Goal: Transaction & Acquisition: Purchase product/service

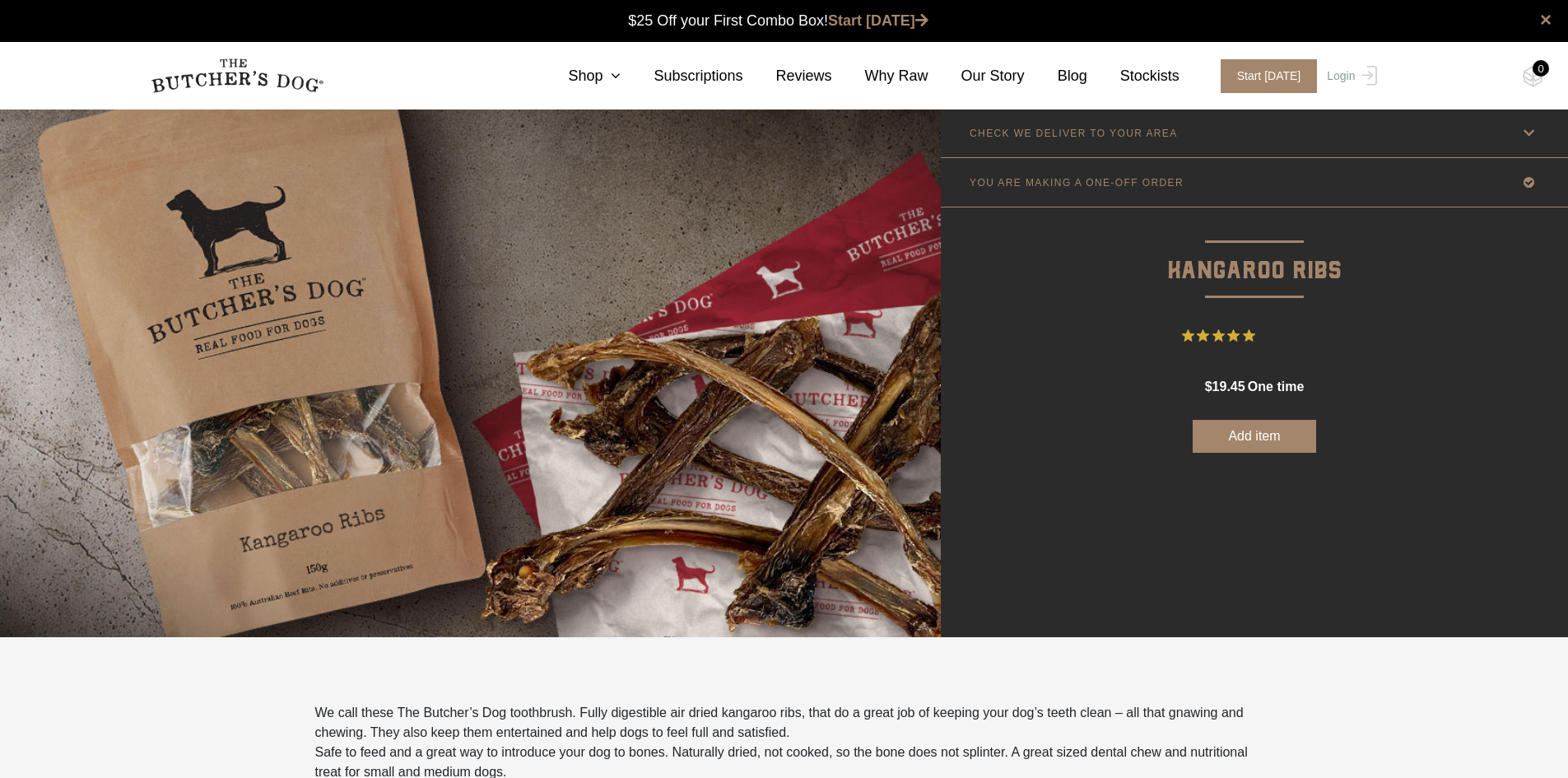
click at [1286, 436] on button "Add item" at bounding box center [1254, 436] width 123 height 33
click at [1287, 430] on button "Add item" at bounding box center [1254, 436] width 123 height 33
click at [1265, 433] on button "Add item" at bounding box center [1254, 436] width 123 height 33
click at [1021, 188] on p "YOU ARE MAKING A ONE-OFF ORDER" at bounding box center [1077, 182] width 214 height 11
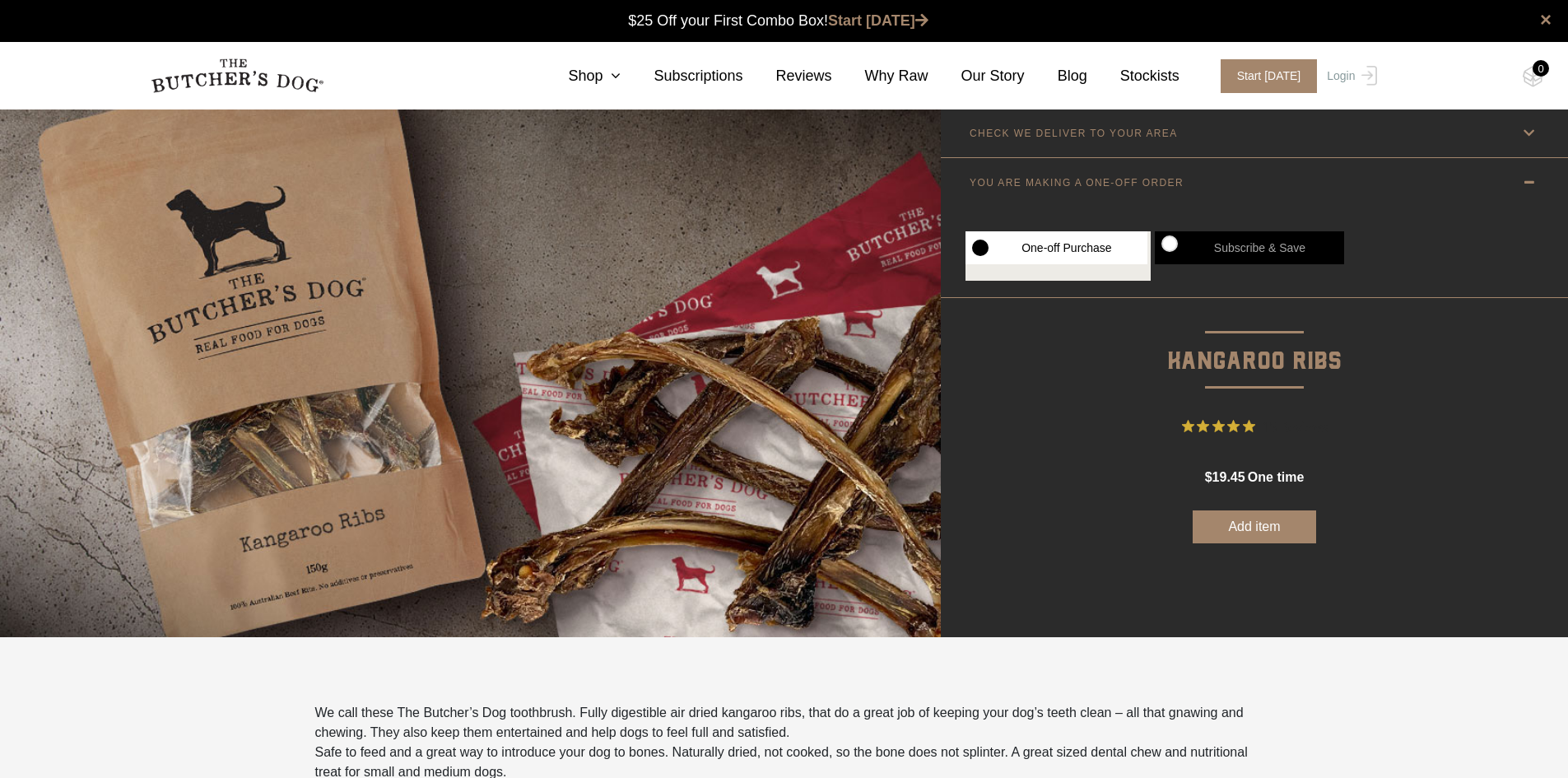
click at [1169, 234] on label "Subscribe & Save" at bounding box center [1250, 248] width 189 height 33
radio input "true"
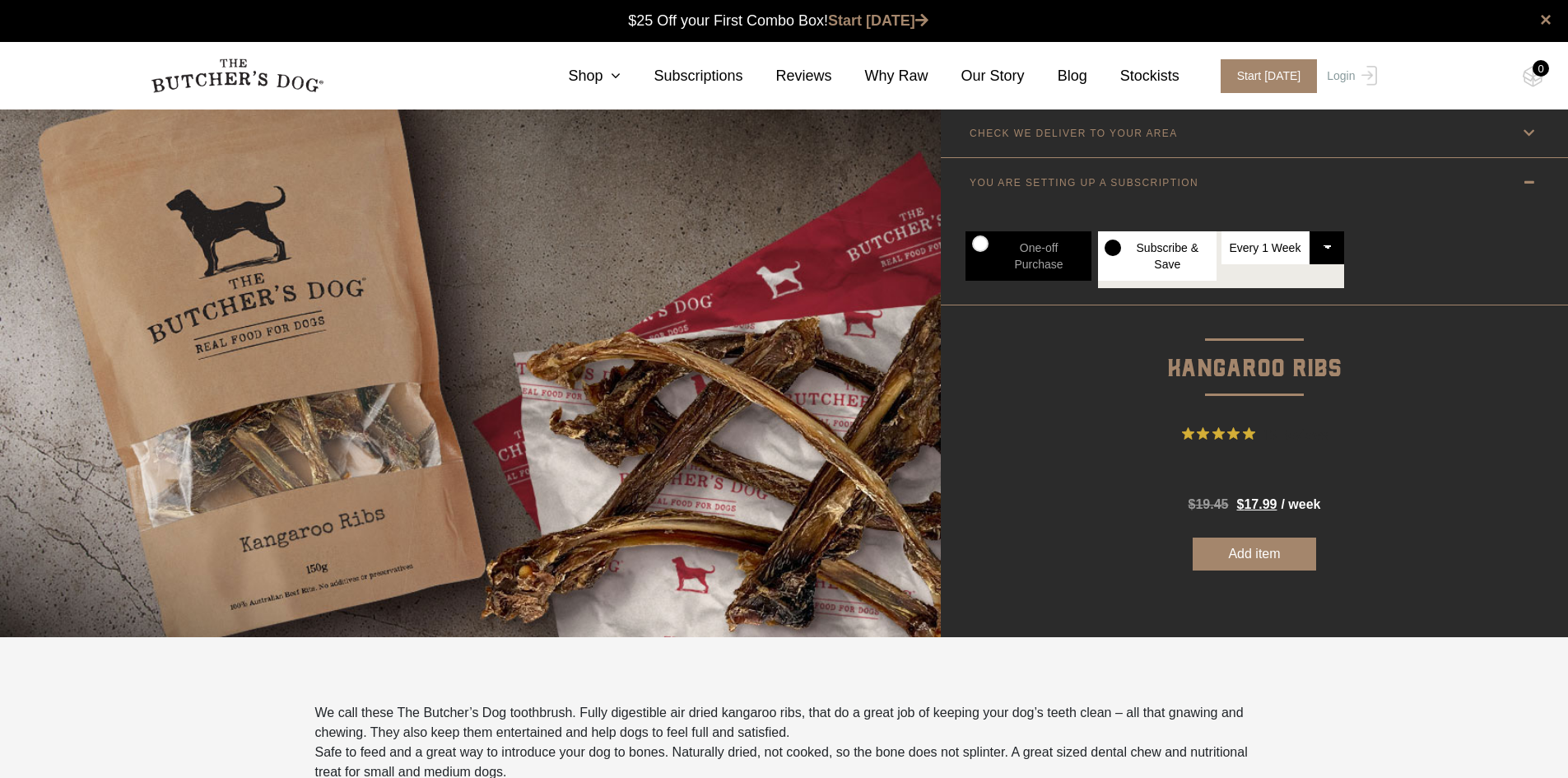
click at [1330, 243] on select "Every 1 Week Every 2 Weeks Every 3 Weeks Every 4 Weeks Every 5 Weeks Every 6 We…" at bounding box center [1282, 248] width 123 height 33
click at [1372, 236] on div "One-off Purchase Subscribe & Save Every 1 Week Every 2 Weeks Every 3 Weeks Ever…" at bounding box center [1254, 256] width 627 height 98
click at [1110, 140] on link "CHECK WE DELIVER TO YOUR AREA" at bounding box center [1254, 133] width 627 height 48
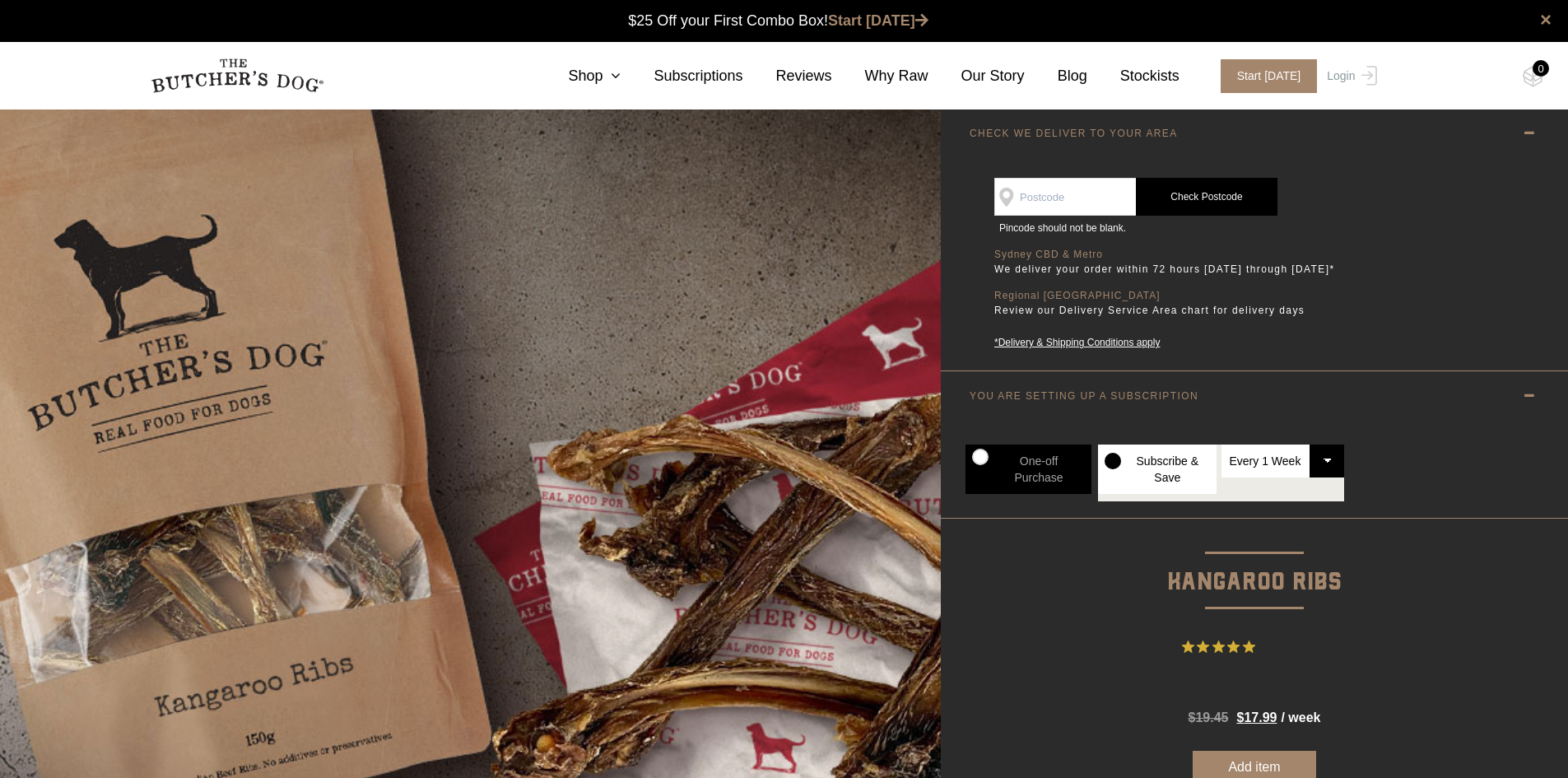
click at [1082, 194] on input "SEE IF WE DELIVER TO YOUR DOOR" at bounding box center [1065, 197] width 141 height 38
type input "3175"
click at [1191, 207] on link "Check Postcode" at bounding box center [1207, 197] width 141 height 38
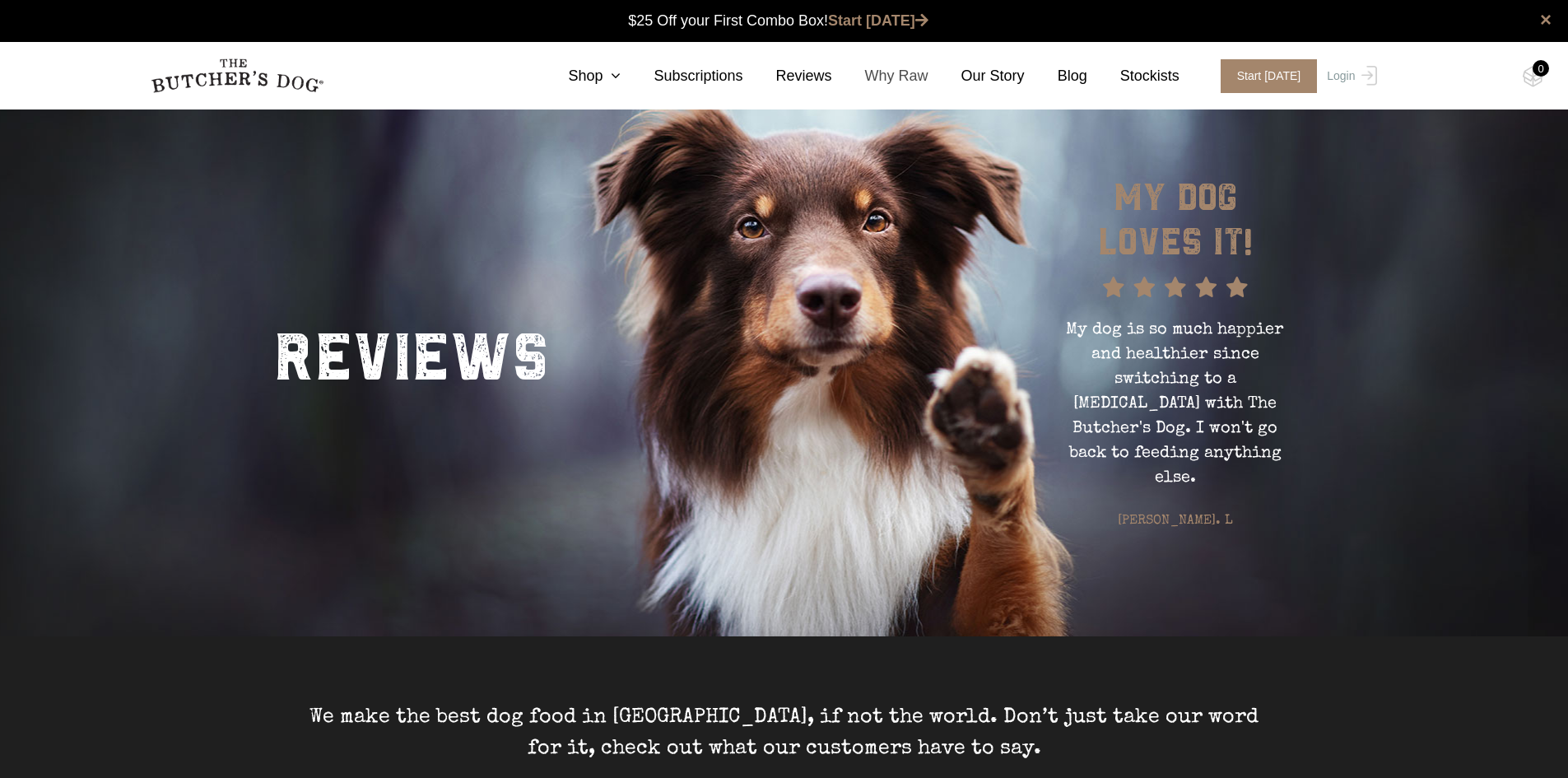
click at [924, 80] on link "Why Raw" at bounding box center [880, 77] width 96 height 22
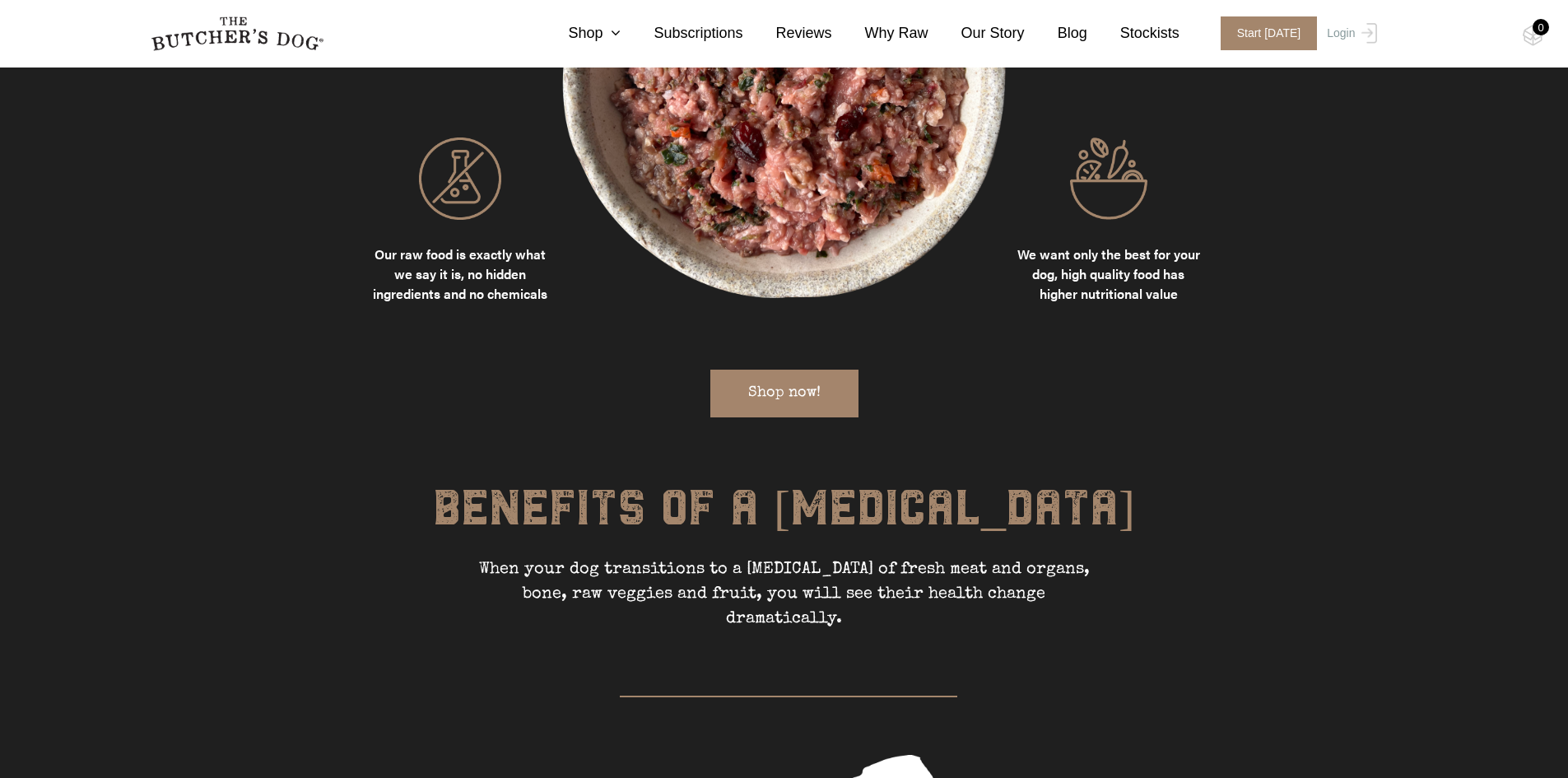
scroll to position [2140, 0]
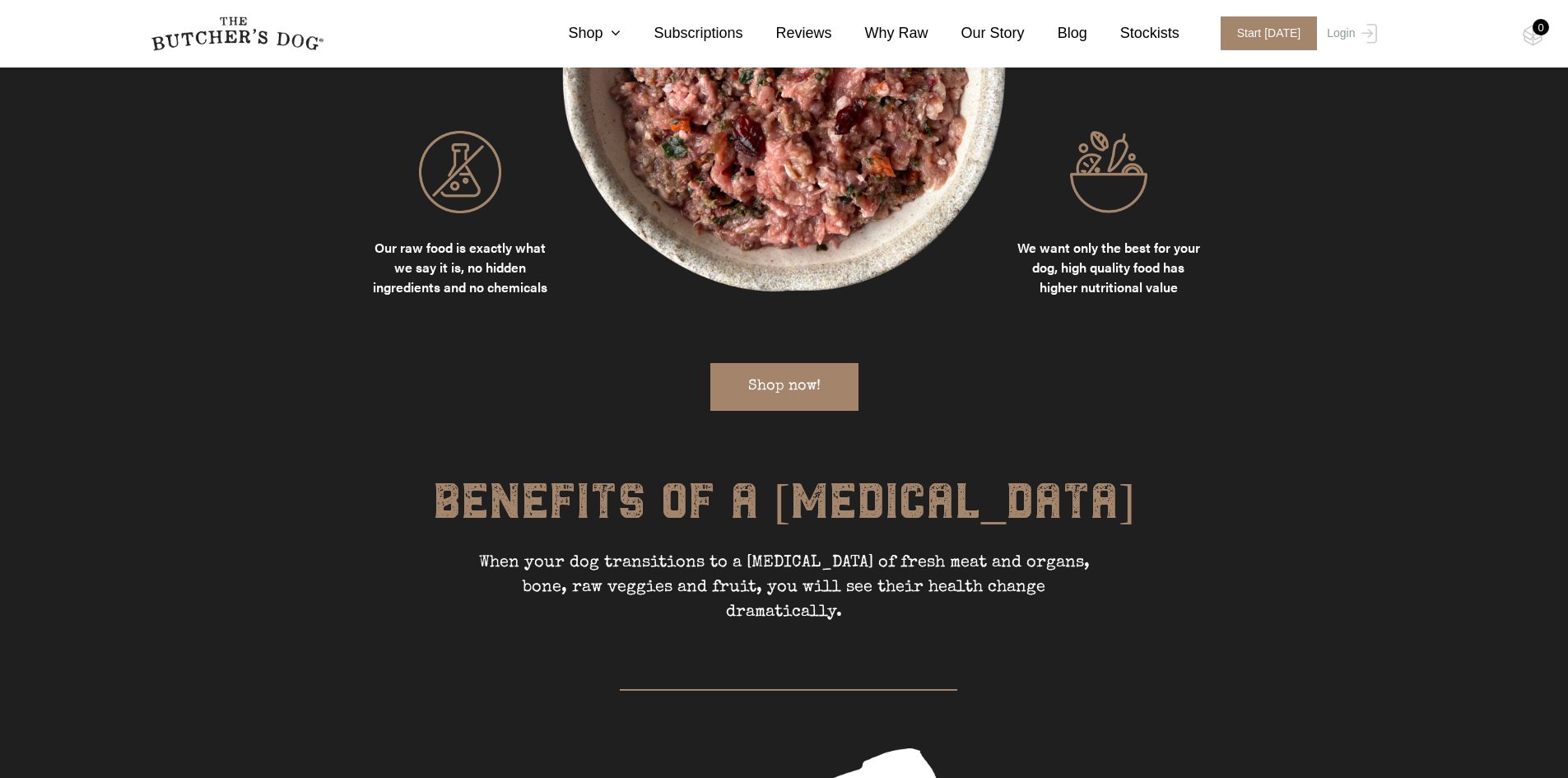
click at [821, 363] on link "Shop now!" at bounding box center [784, 386] width 148 height 47
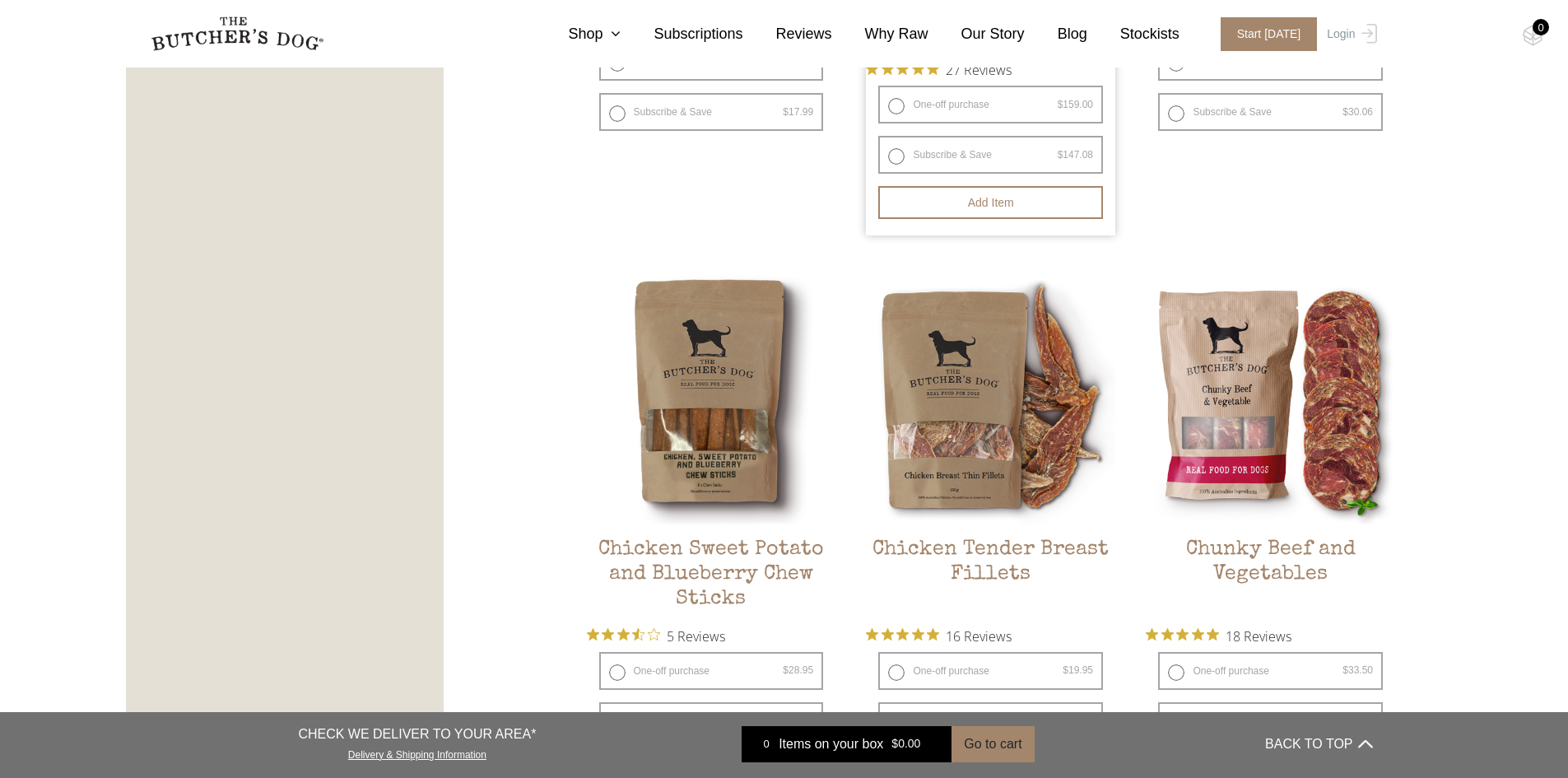
scroll to position [1426, 0]
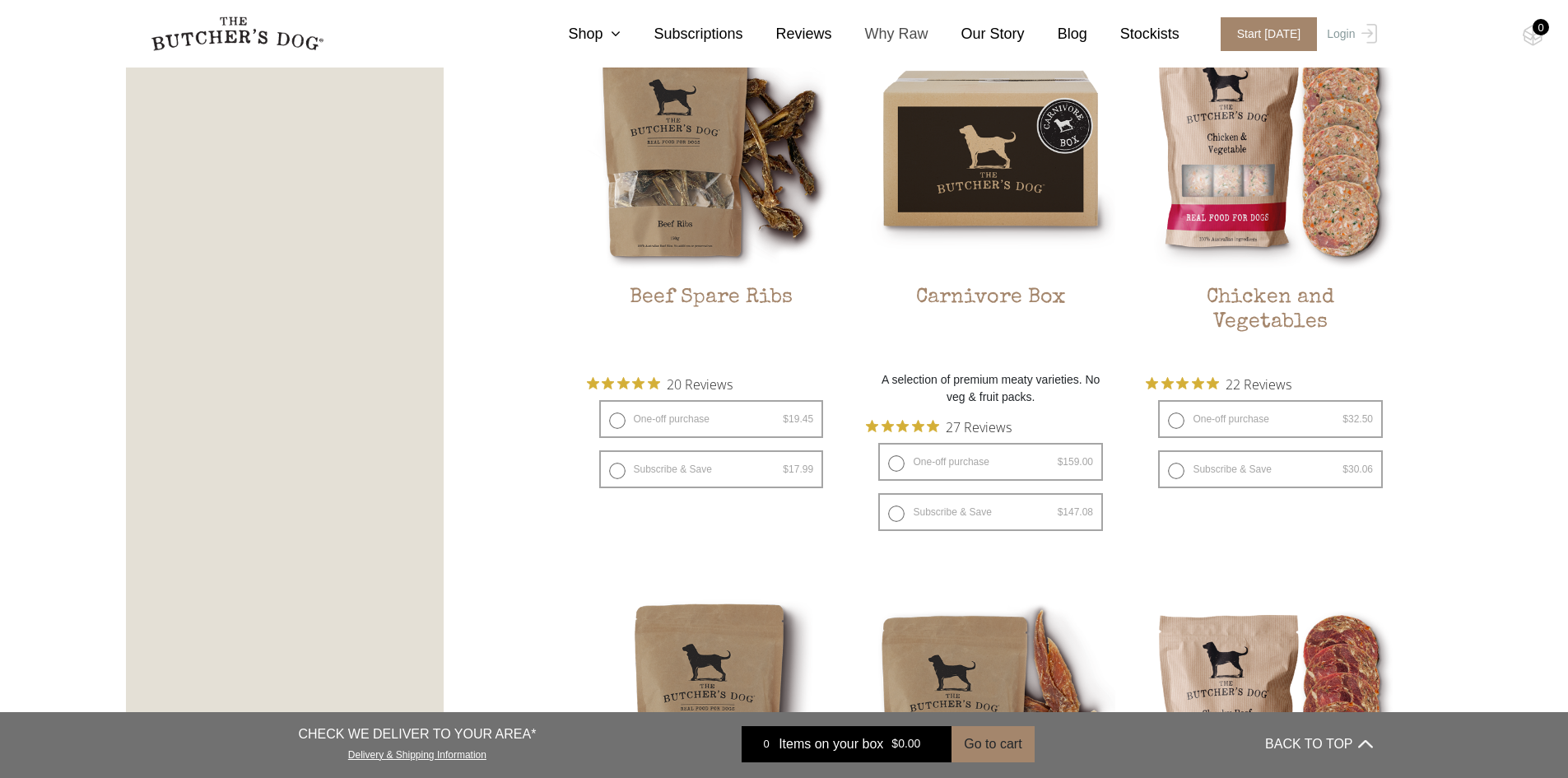
click at [911, 35] on link "Why Raw" at bounding box center [880, 34] width 96 height 22
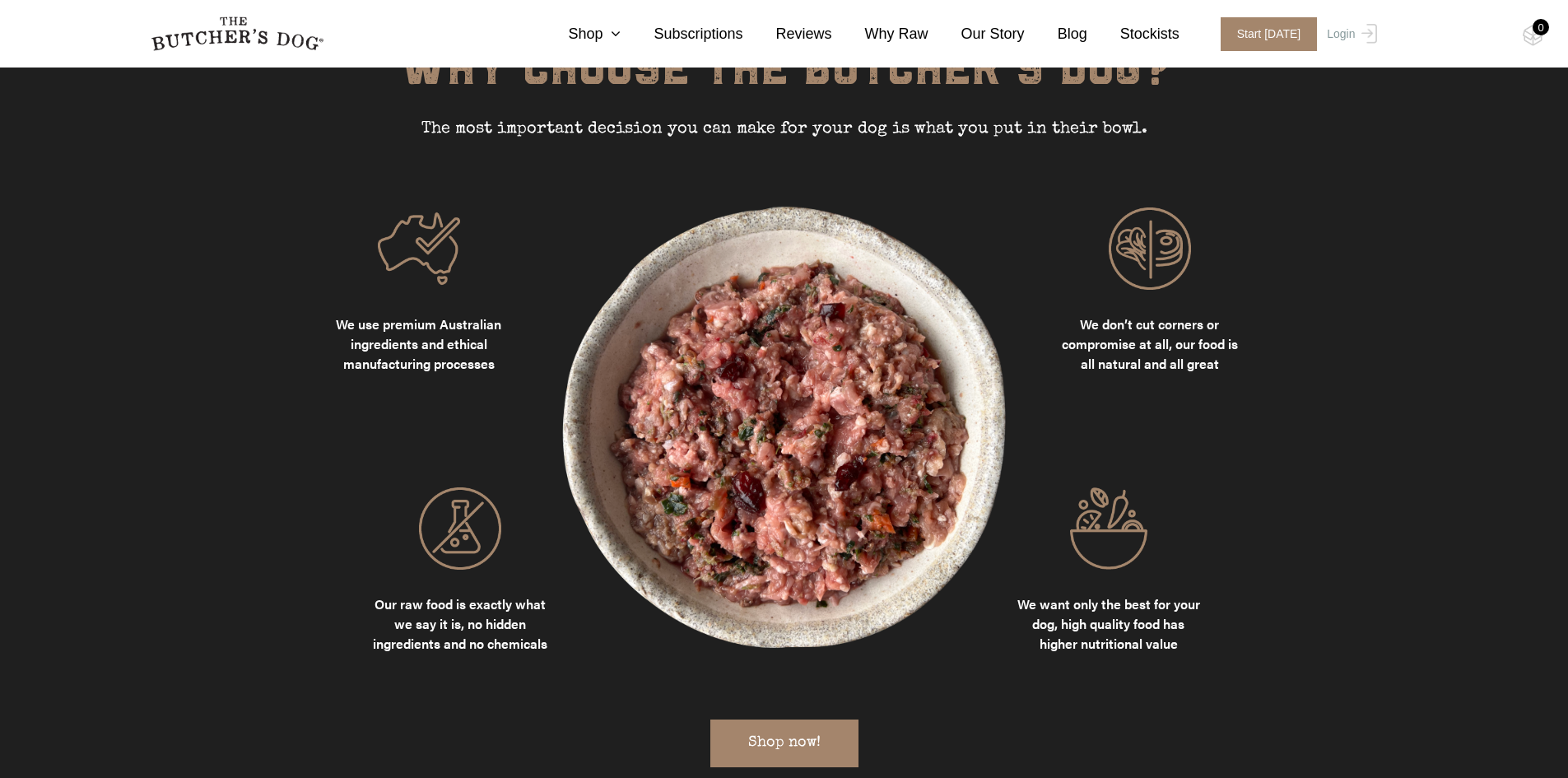
scroll to position [2140, 0]
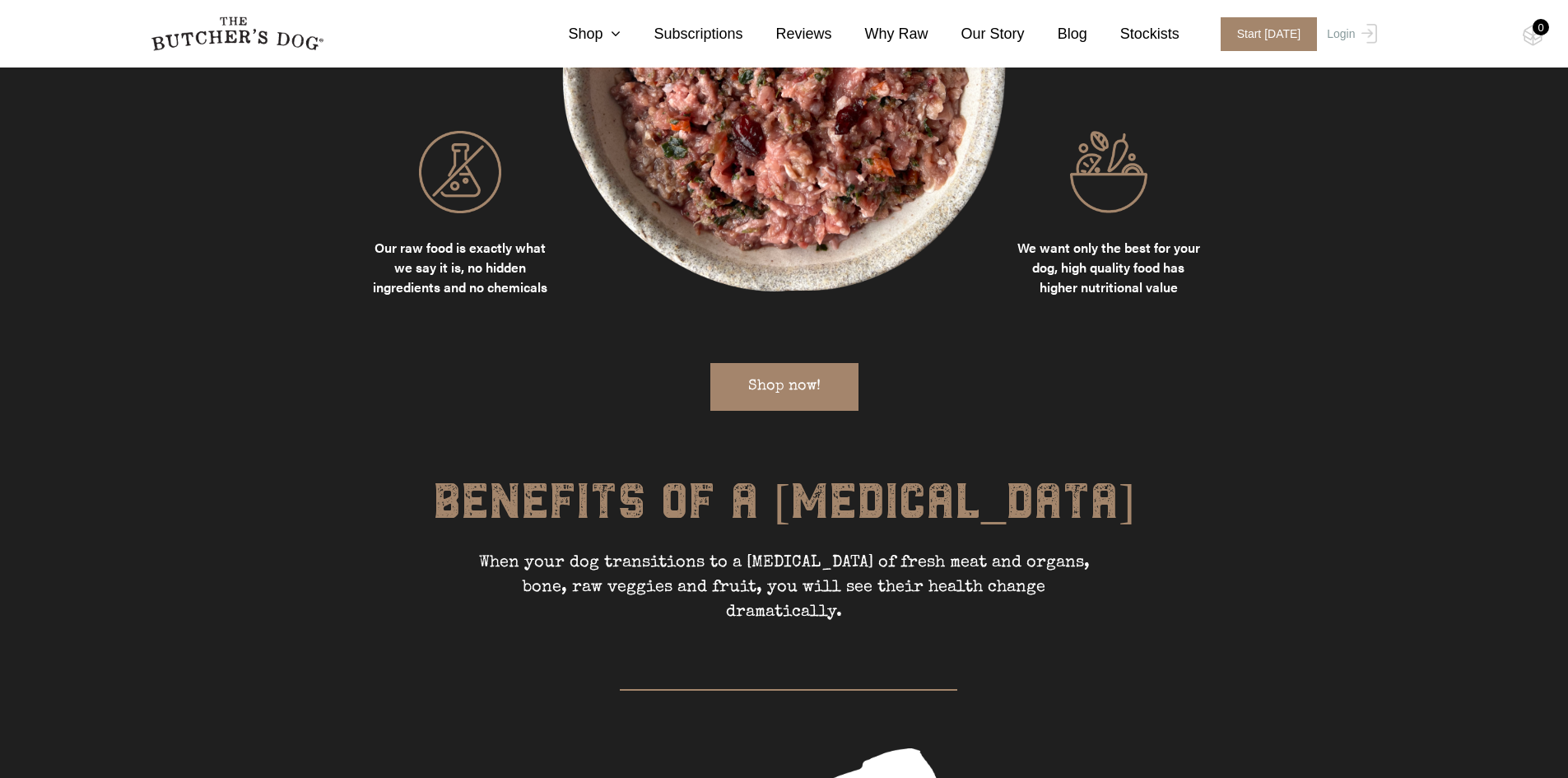
click at [760, 363] on link "Shop now!" at bounding box center [784, 386] width 148 height 47
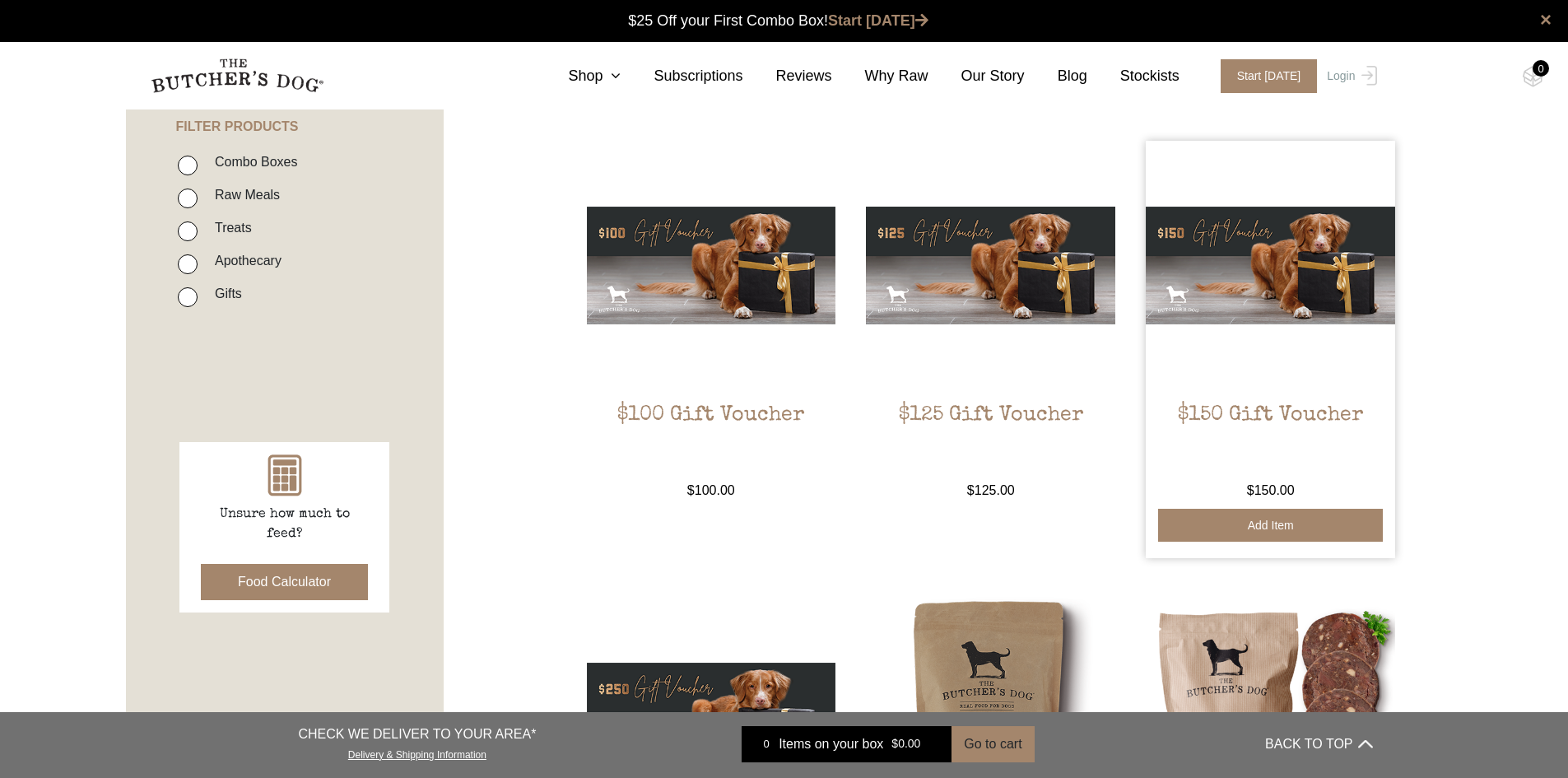
scroll to position [356, 0]
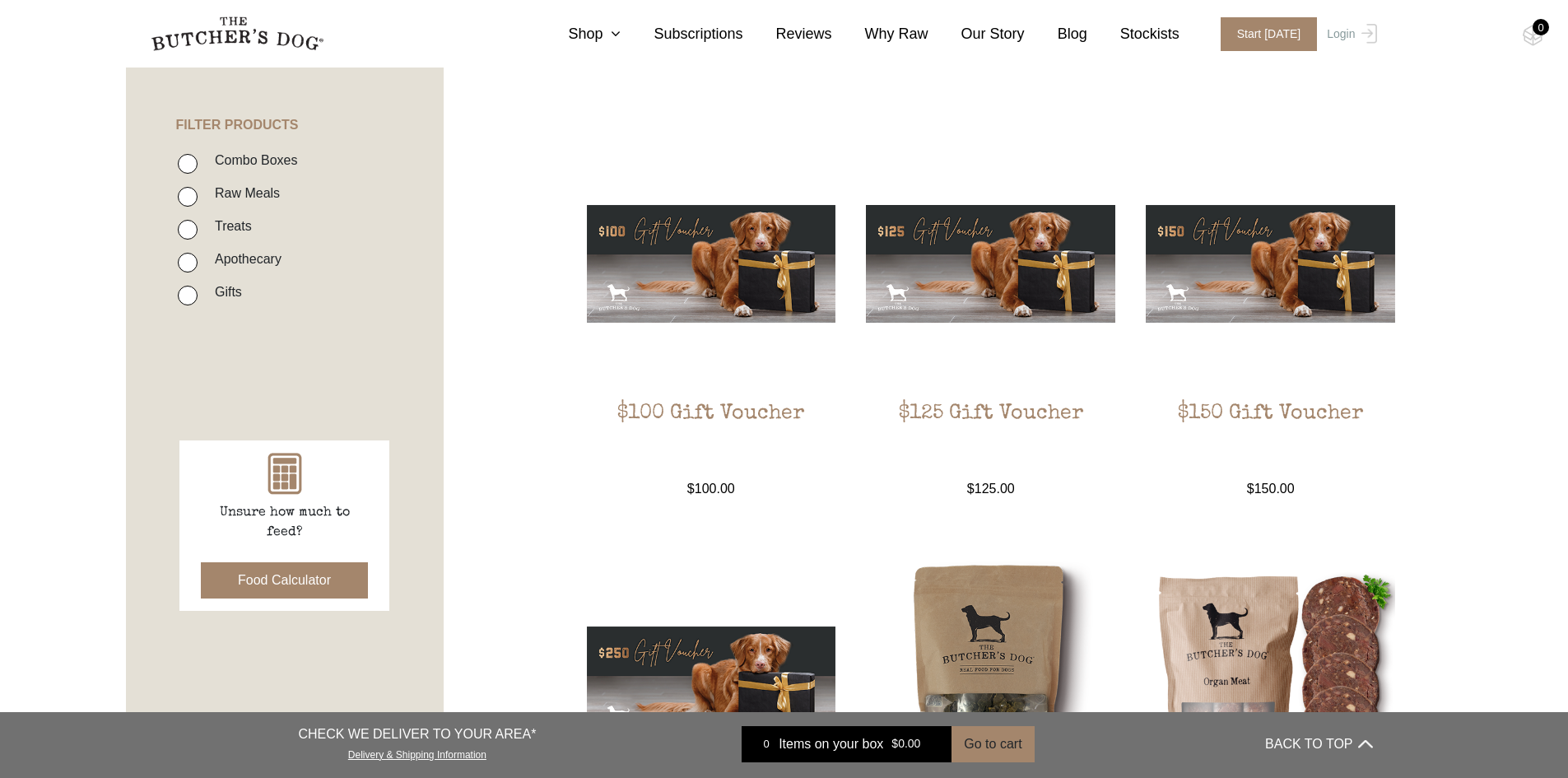
click at [192, 194] on input "Raw Meals" at bounding box center [188, 196] width 20 height 20
checkbox input "true"
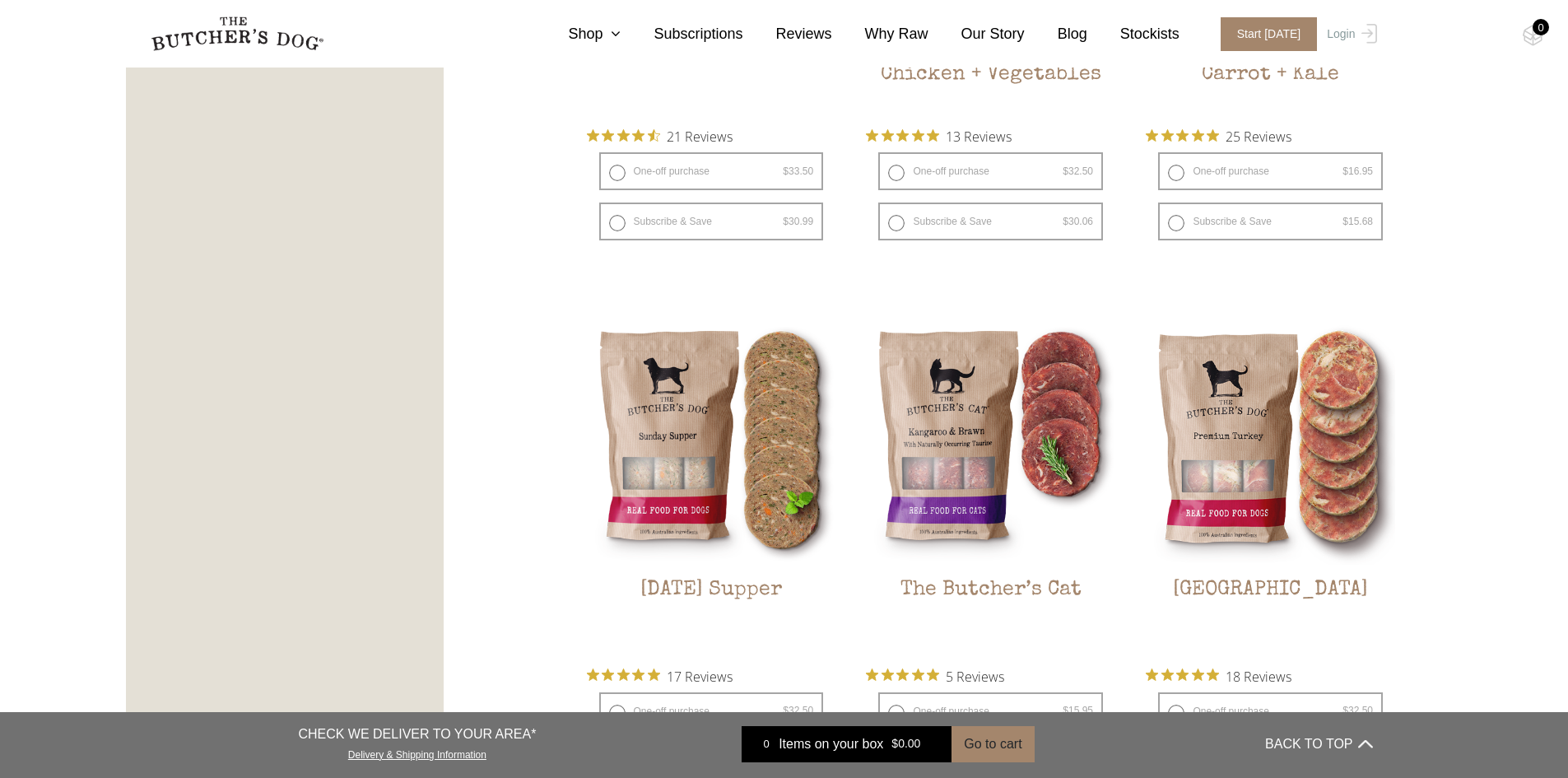
scroll to position [2156, 0]
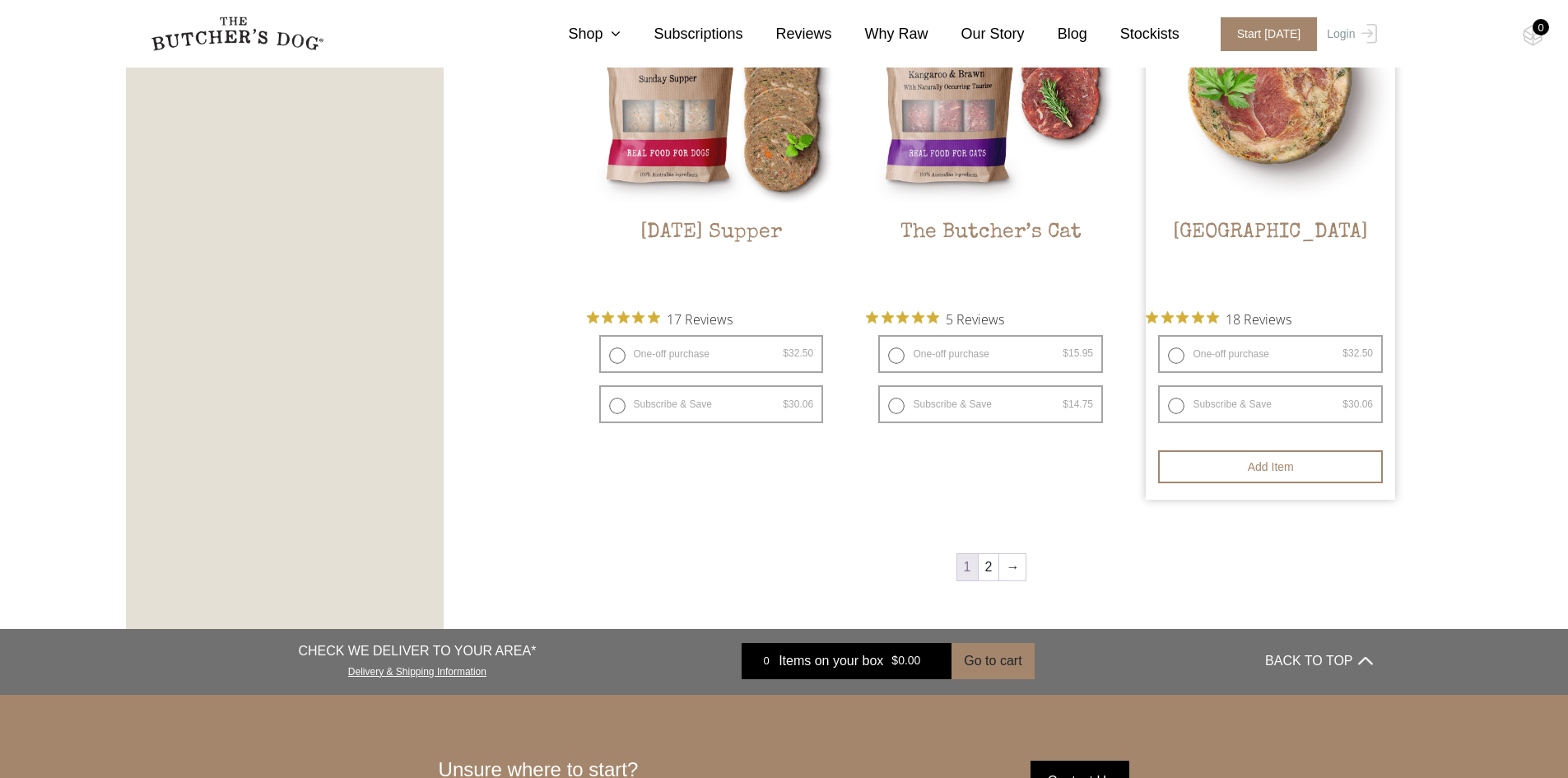
click at [1292, 322] on span "18 Reviews" at bounding box center [1258, 318] width 66 height 25
click at [1176, 351] on label "One-off purchase $ 32.50 — or subscribe and save 7.5%" at bounding box center [1270, 354] width 225 height 38
radio input "true"
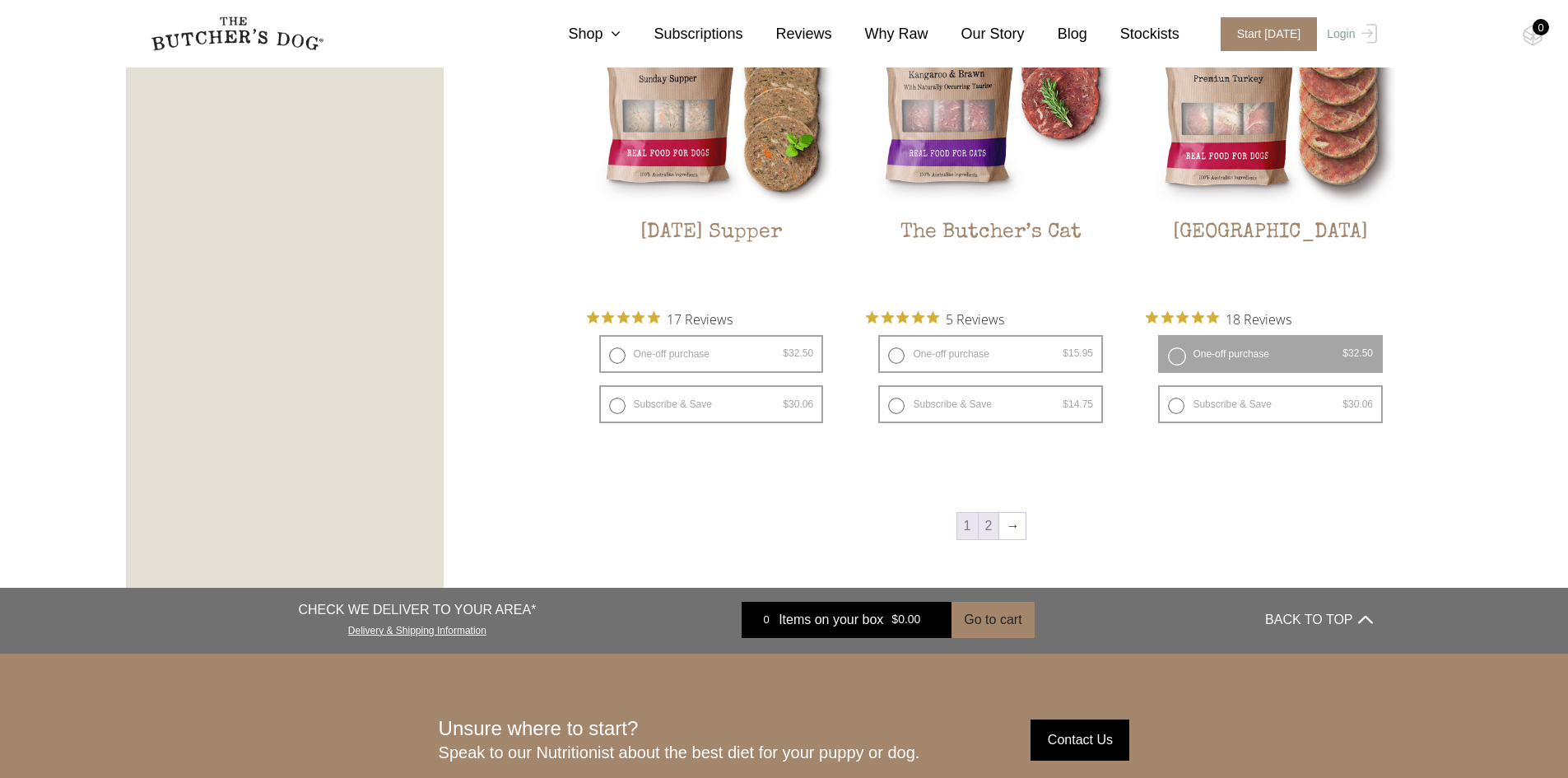
click at [991, 531] on link "2" at bounding box center [989, 526] width 21 height 27
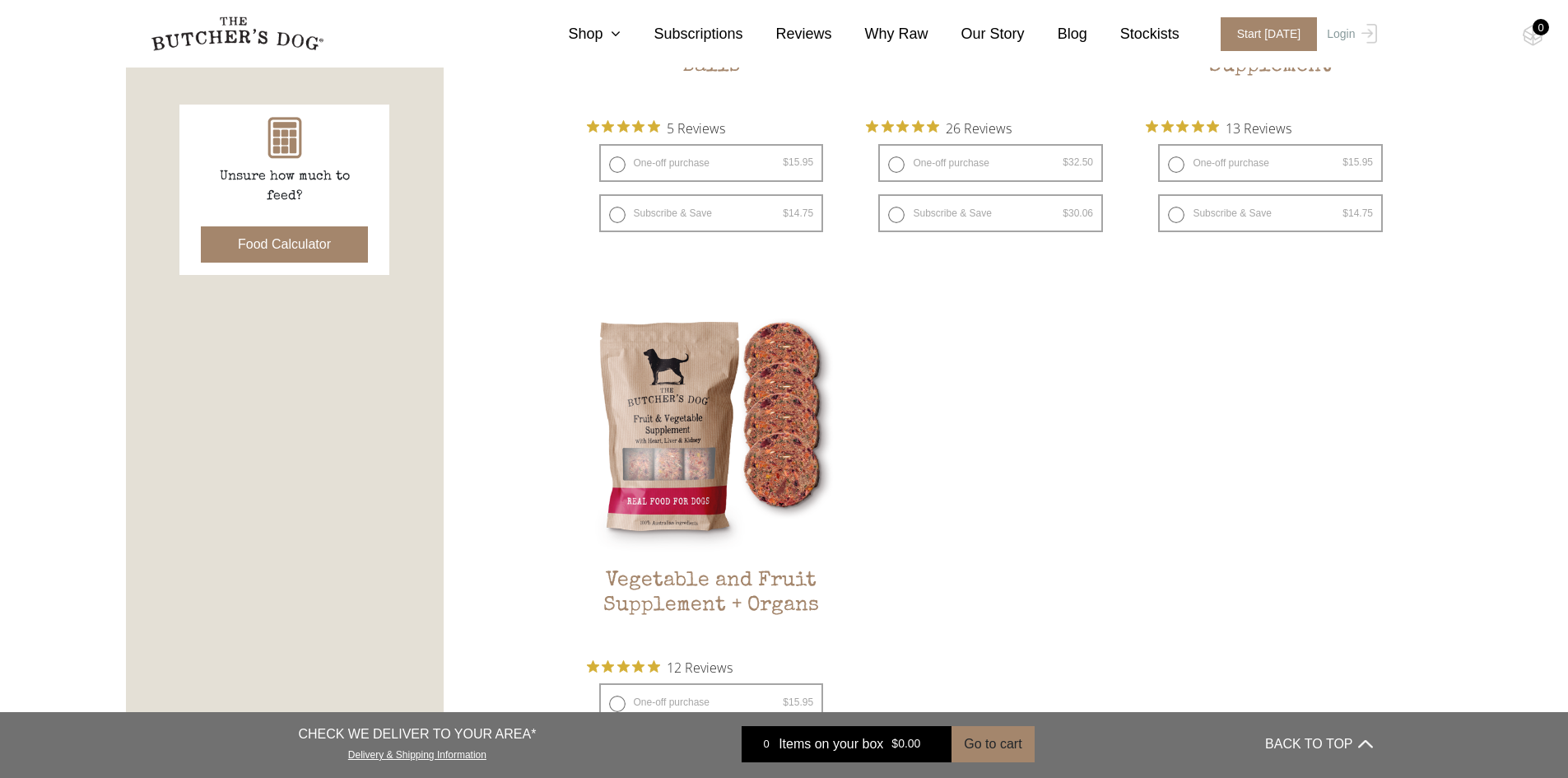
scroll to position [1085, 0]
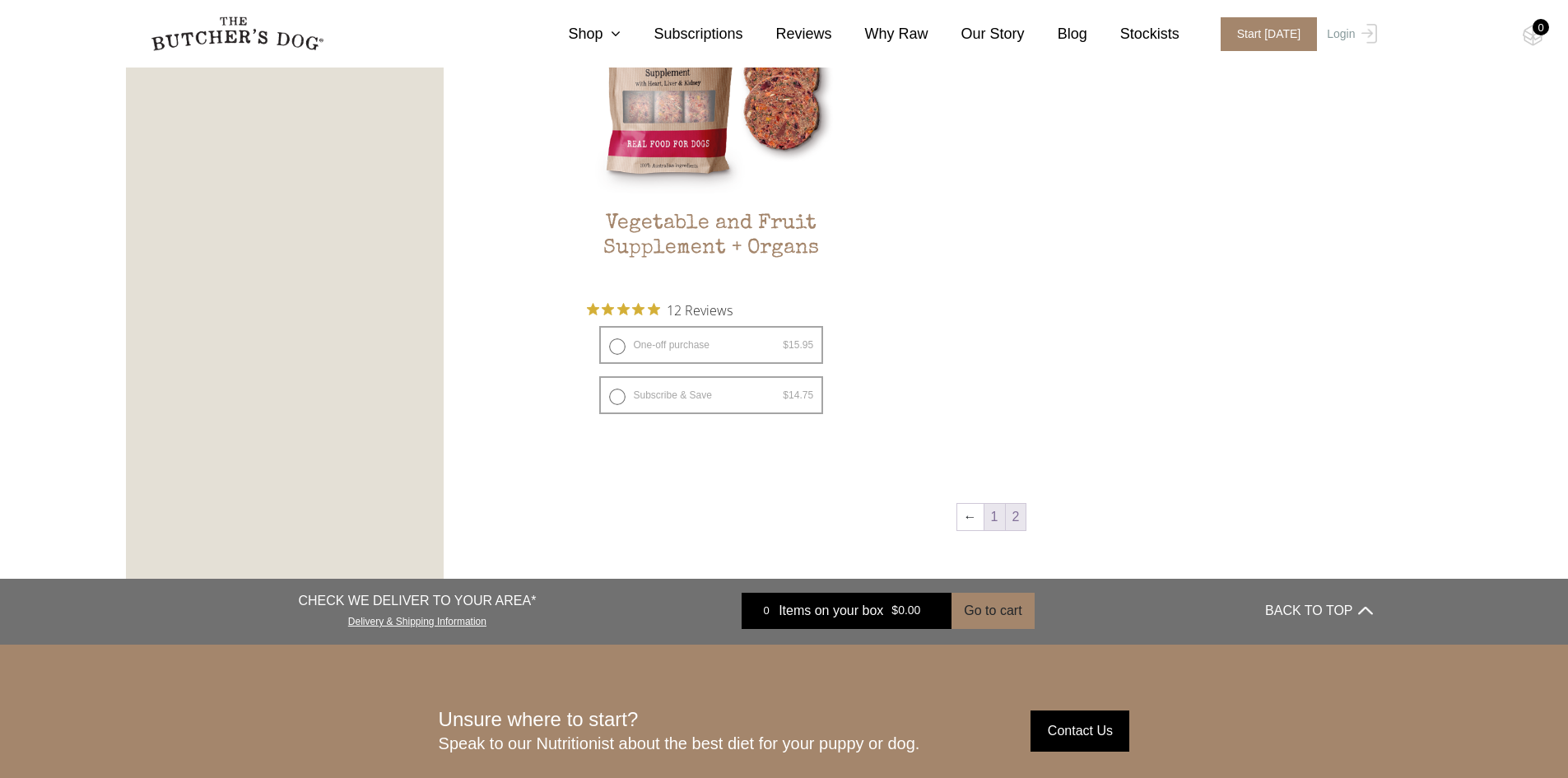
click at [998, 508] on link "1" at bounding box center [995, 516] width 21 height 27
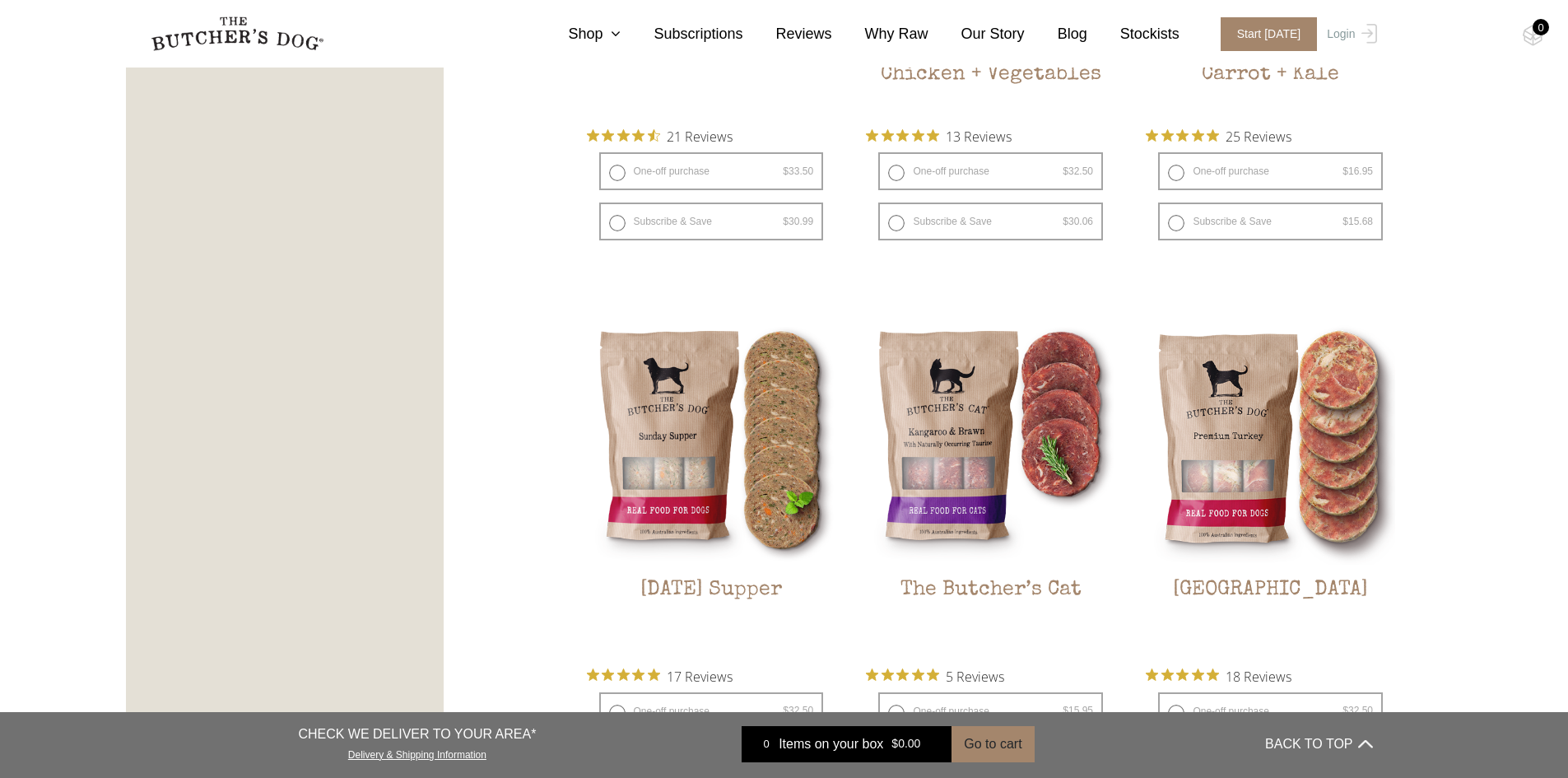
scroll to position [2156, 0]
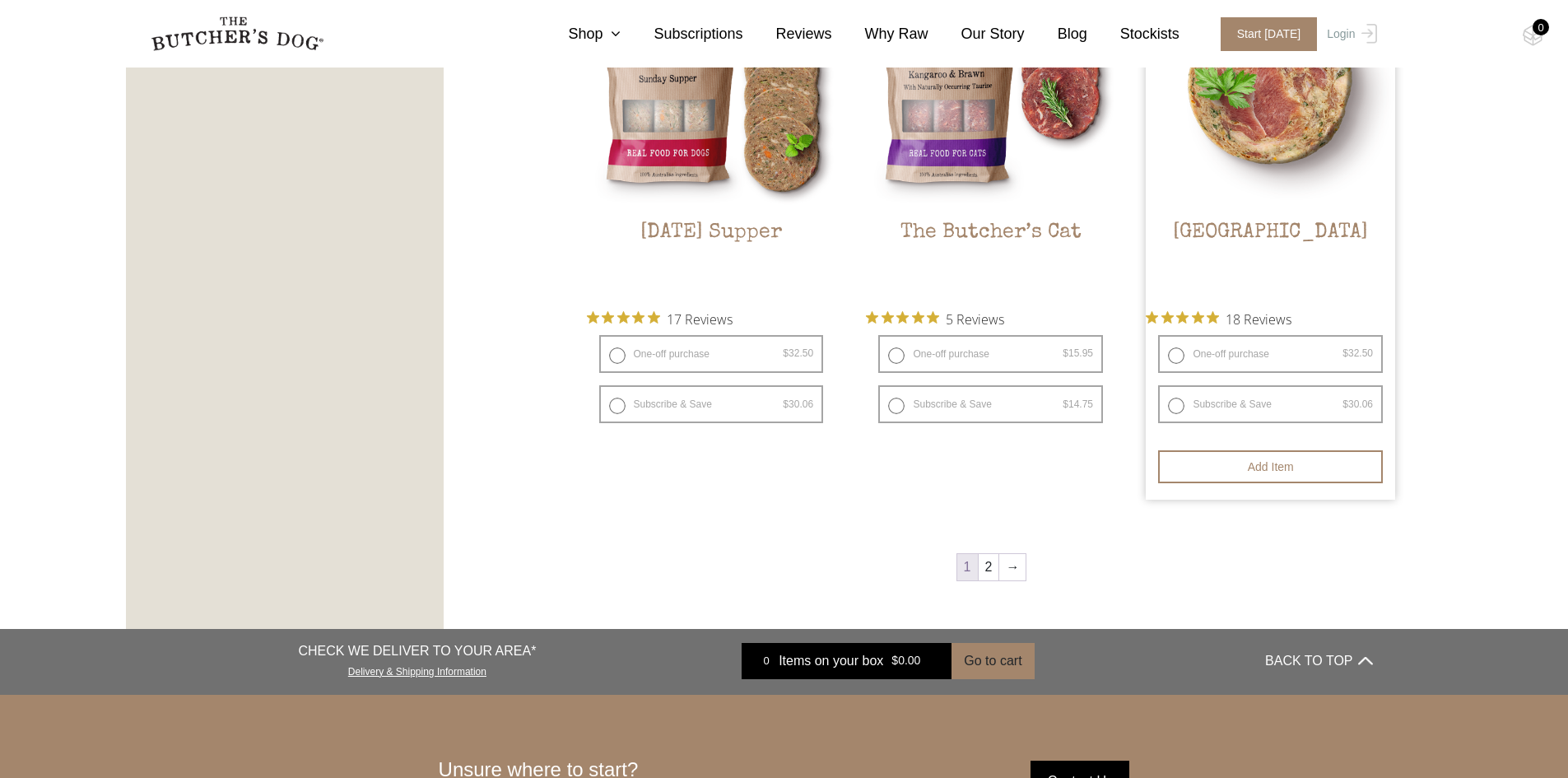
click at [1292, 227] on h2 "Turkey" at bounding box center [1270, 259] width 250 height 77
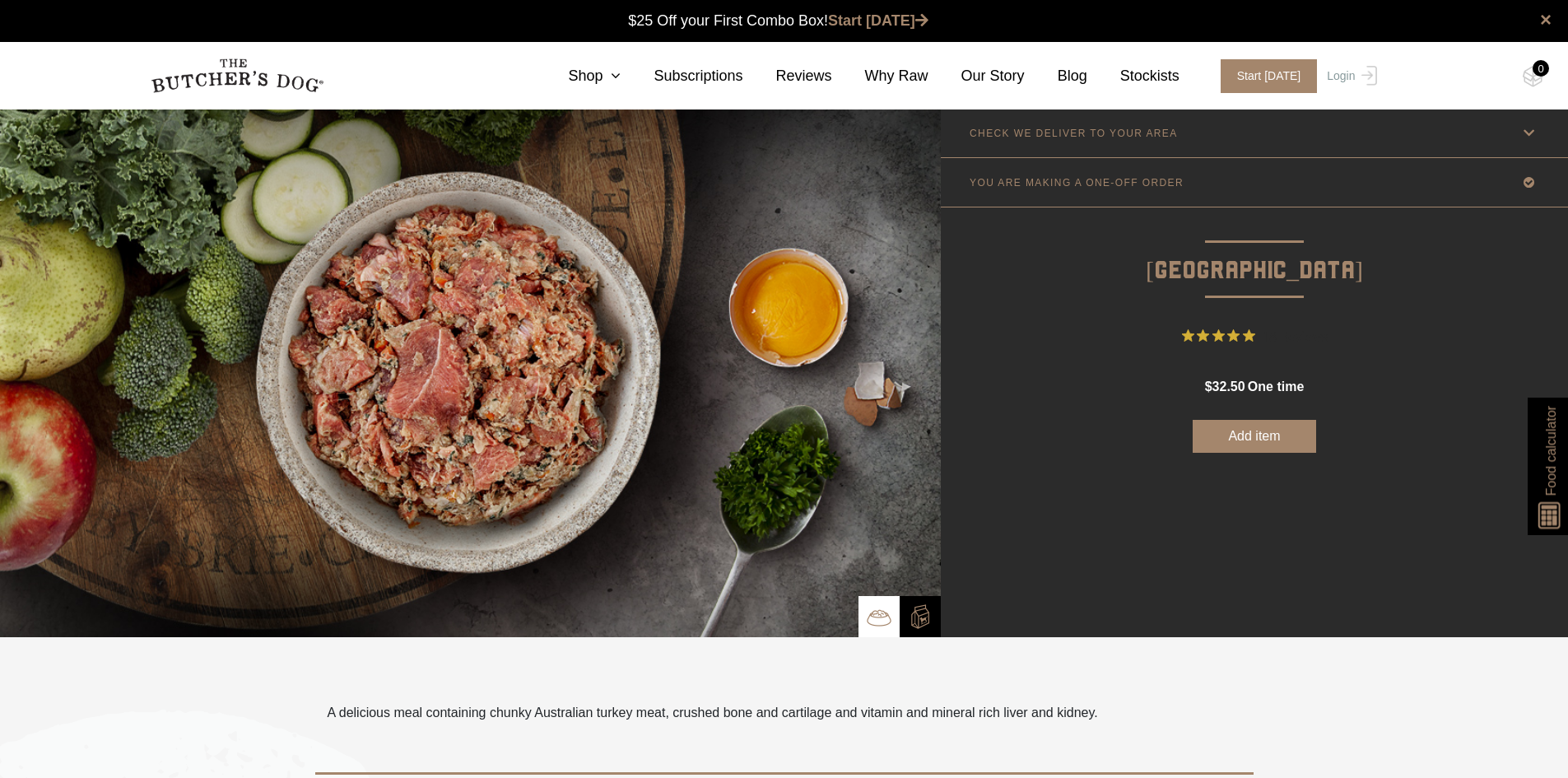
click at [1169, 137] on link "CHECK WE DELIVER TO YOUR AREA" at bounding box center [1254, 133] width 627 height 48
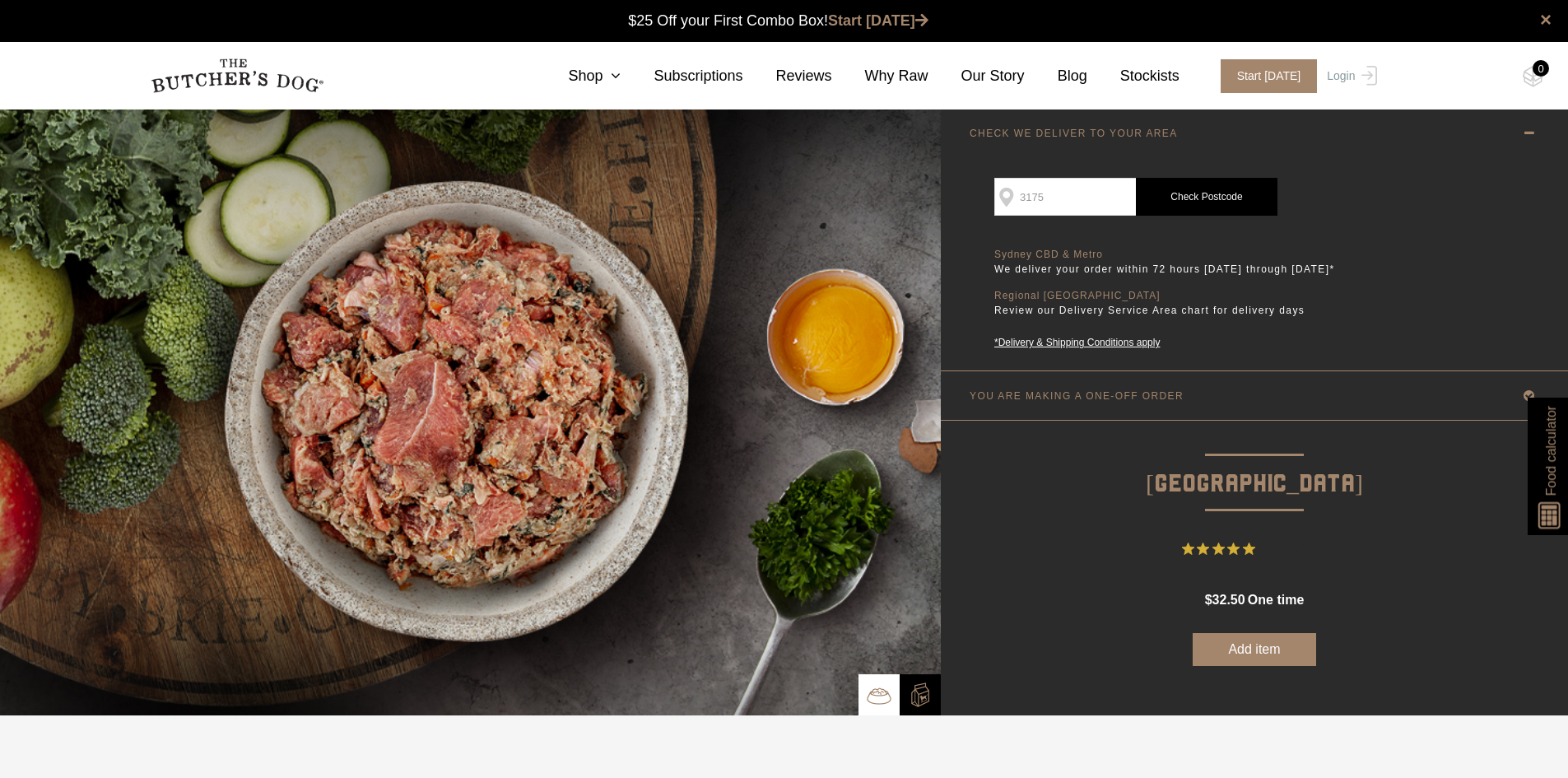
click at [1219, 194] on link "Check Postcode" at bounding box center [1207, 197] width 141 height 38
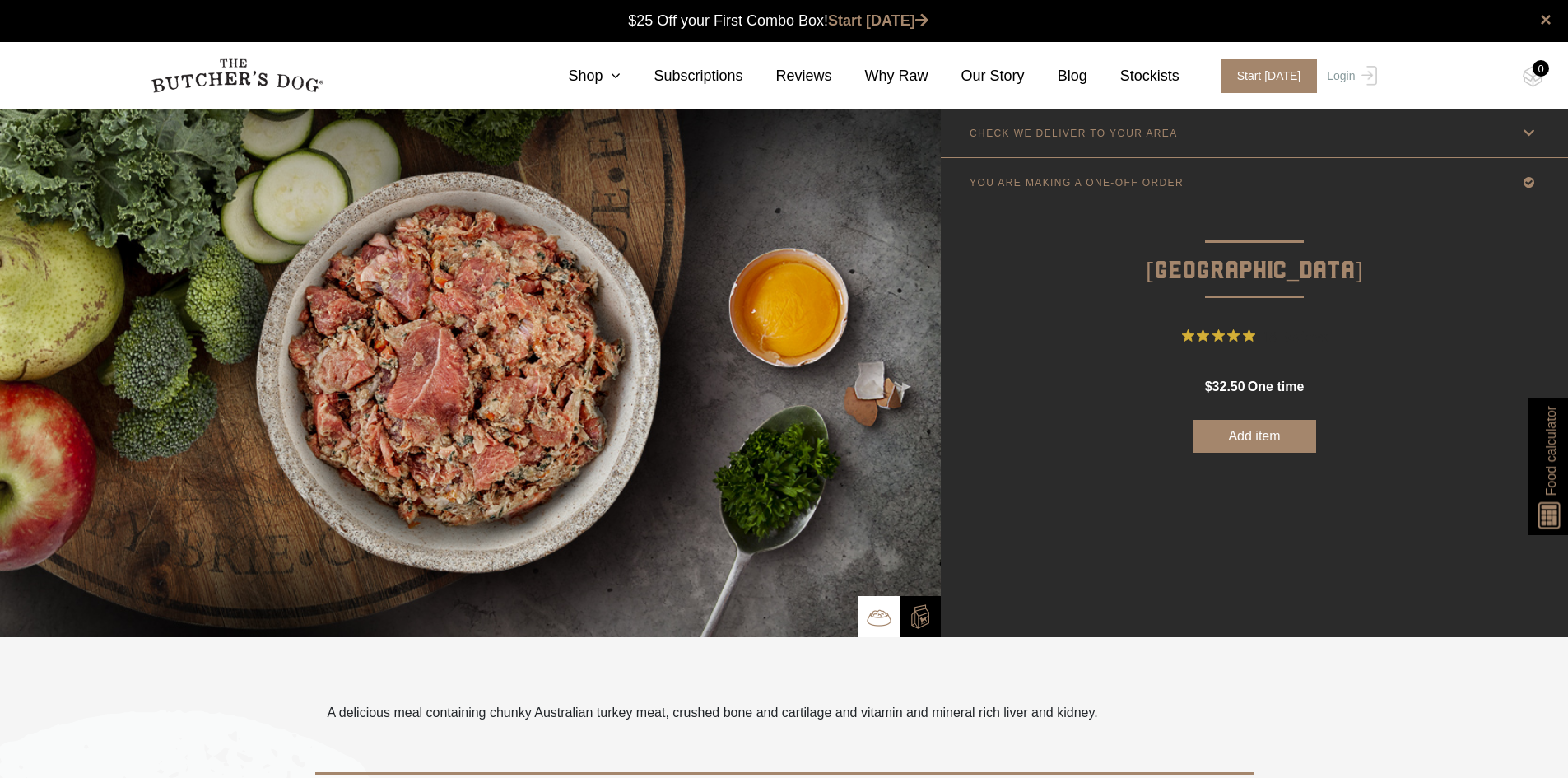
click at [1102, 140] on link "CHECK WE DELIVER TO YOUR AREA" at bounding box center [1254, 133] width 627 height 48
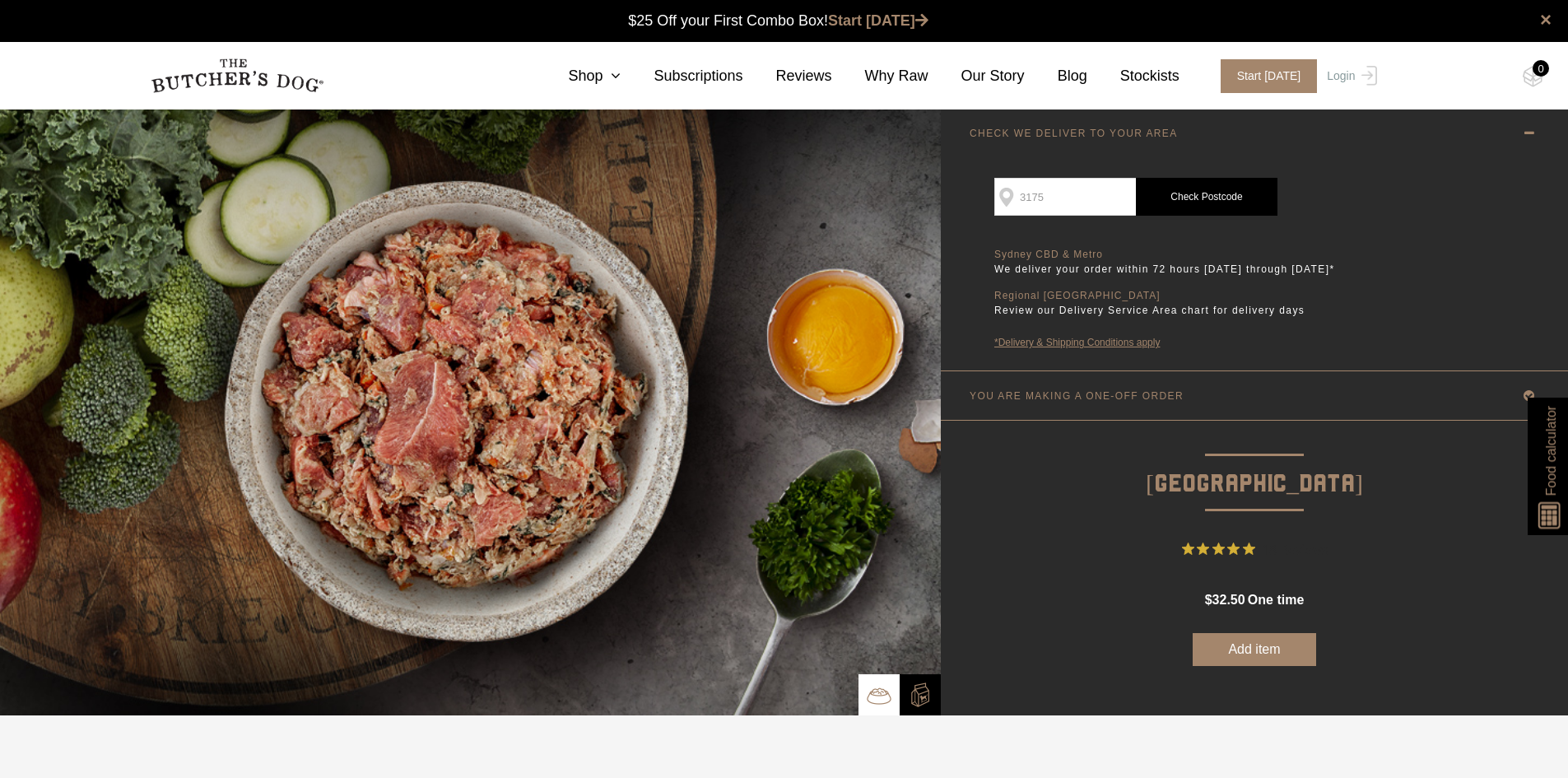
click at [1065, 343] on link "*Delivery & Shipping Conditions apply" at bounding box center [1167, 342] width 346 height 15
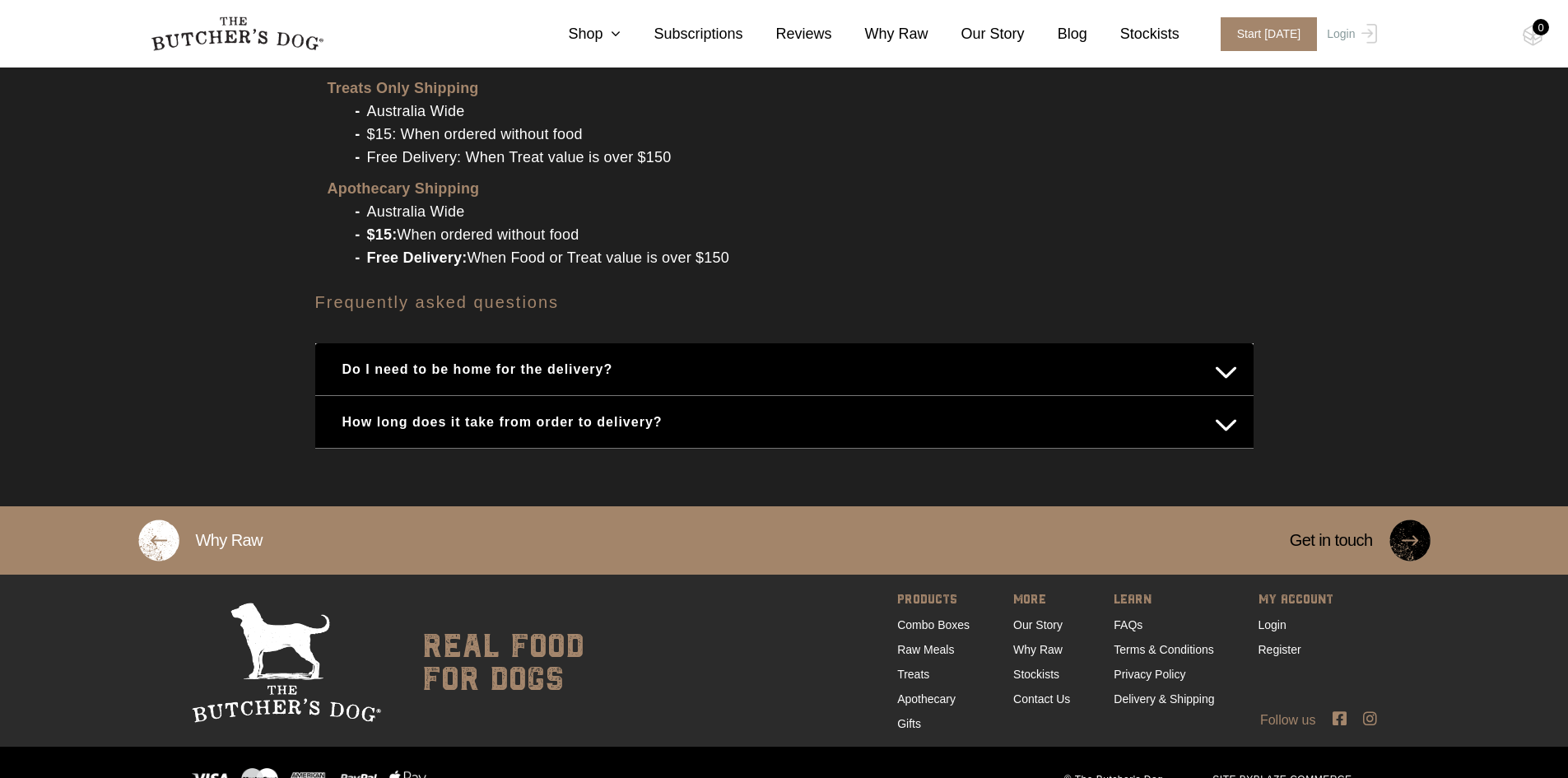
scroll to position [2090, 0]
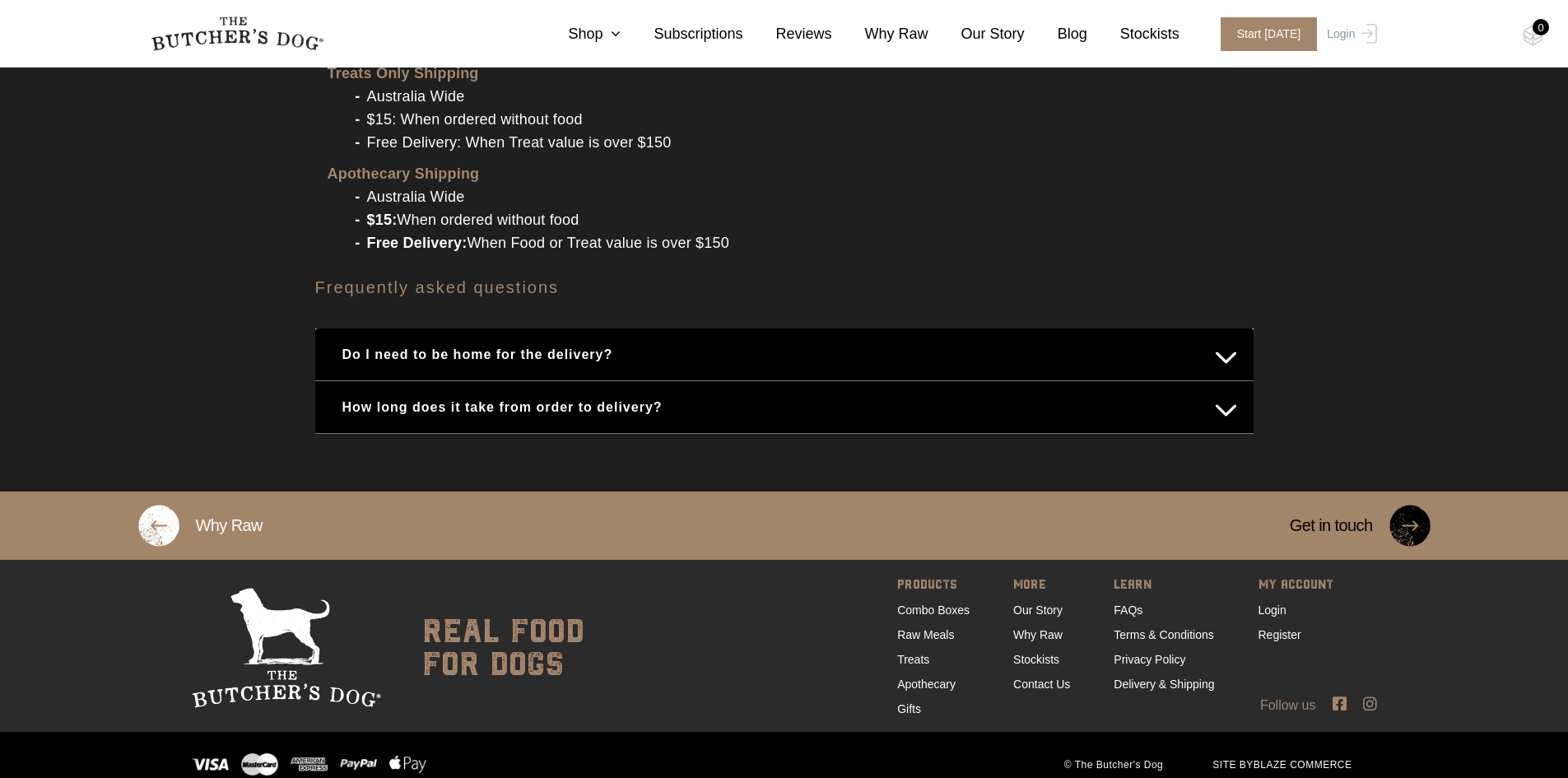
click at [1227, 338] on button "Do I need to be home for the delivery?" at bounding box center [784, 354] width 905 height 32
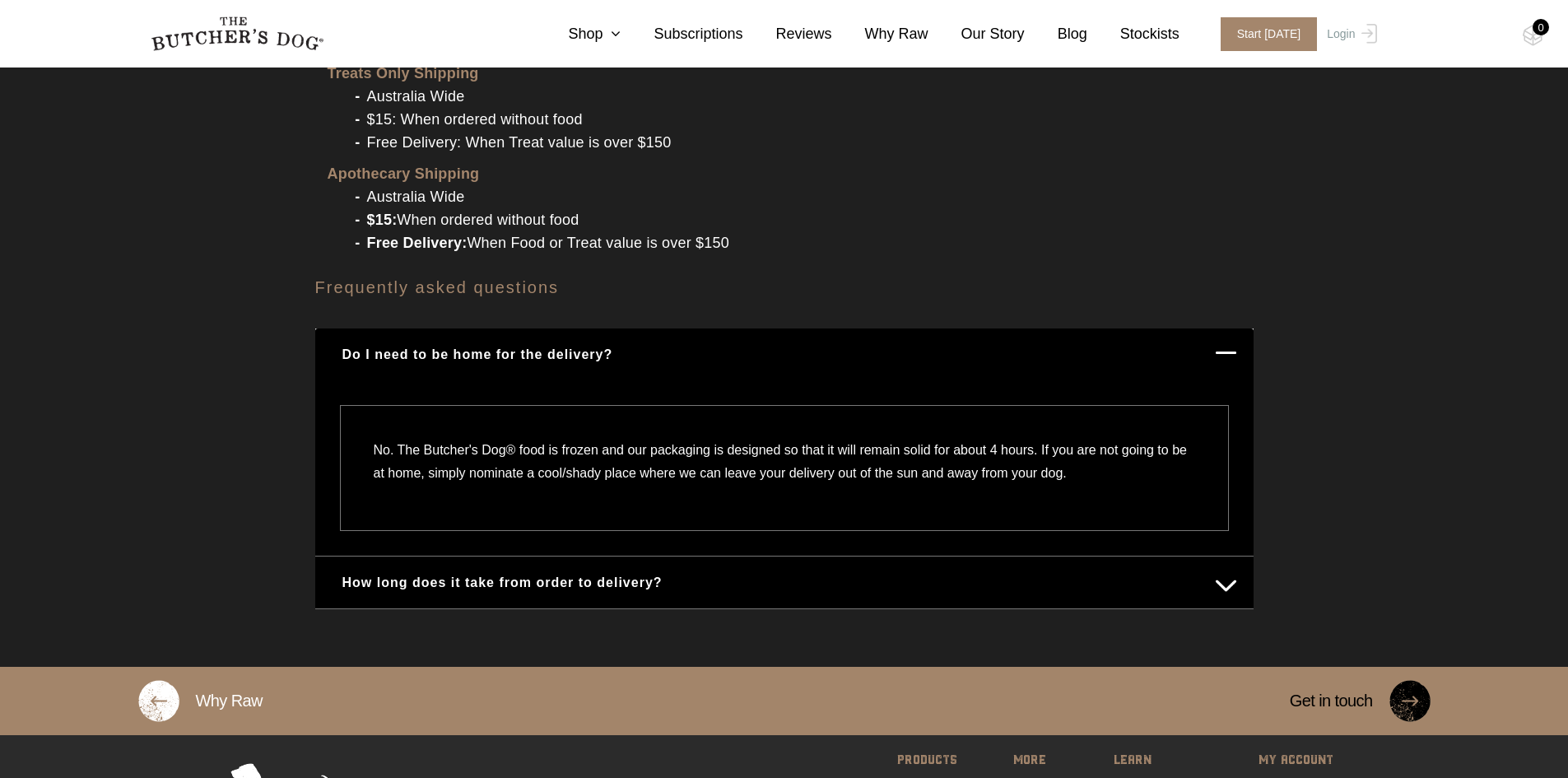
click at [1153, 287] on div "Frequently asked questions Do I need to be home for the delivery? No. The Butch…" at bounding box center [784, 444] width 938 height 330
click at [1176, 31] on link "Stockists" at bounding box center [1133, 34] width 92 height 22
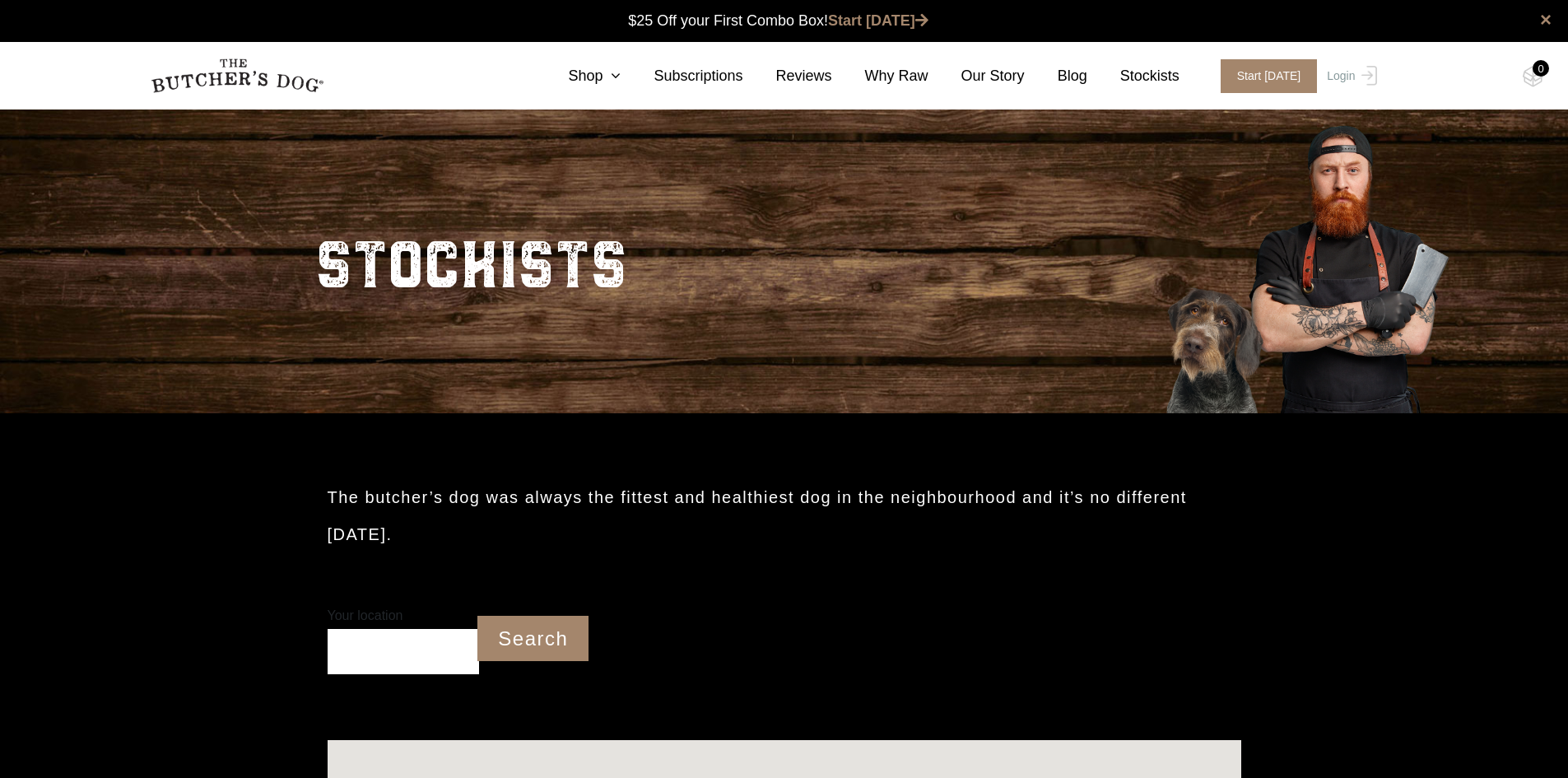
click at [424, 654] on input "Your location" at bounding box center [404, 651] width 152 height 46
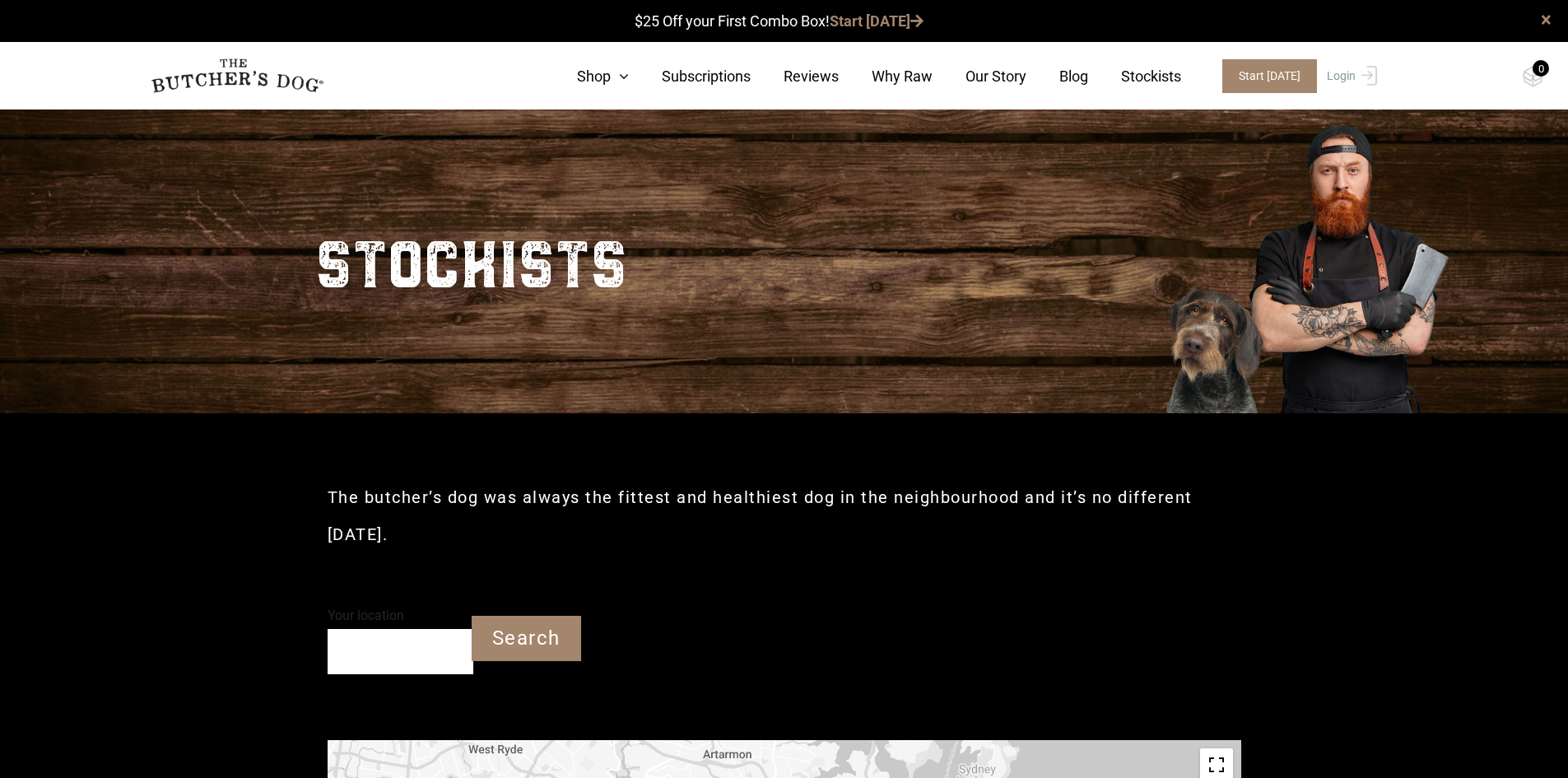
click at [433, 651] on input "Your location" at bounding box center [400, 651] width 145 height 46
type input "3"
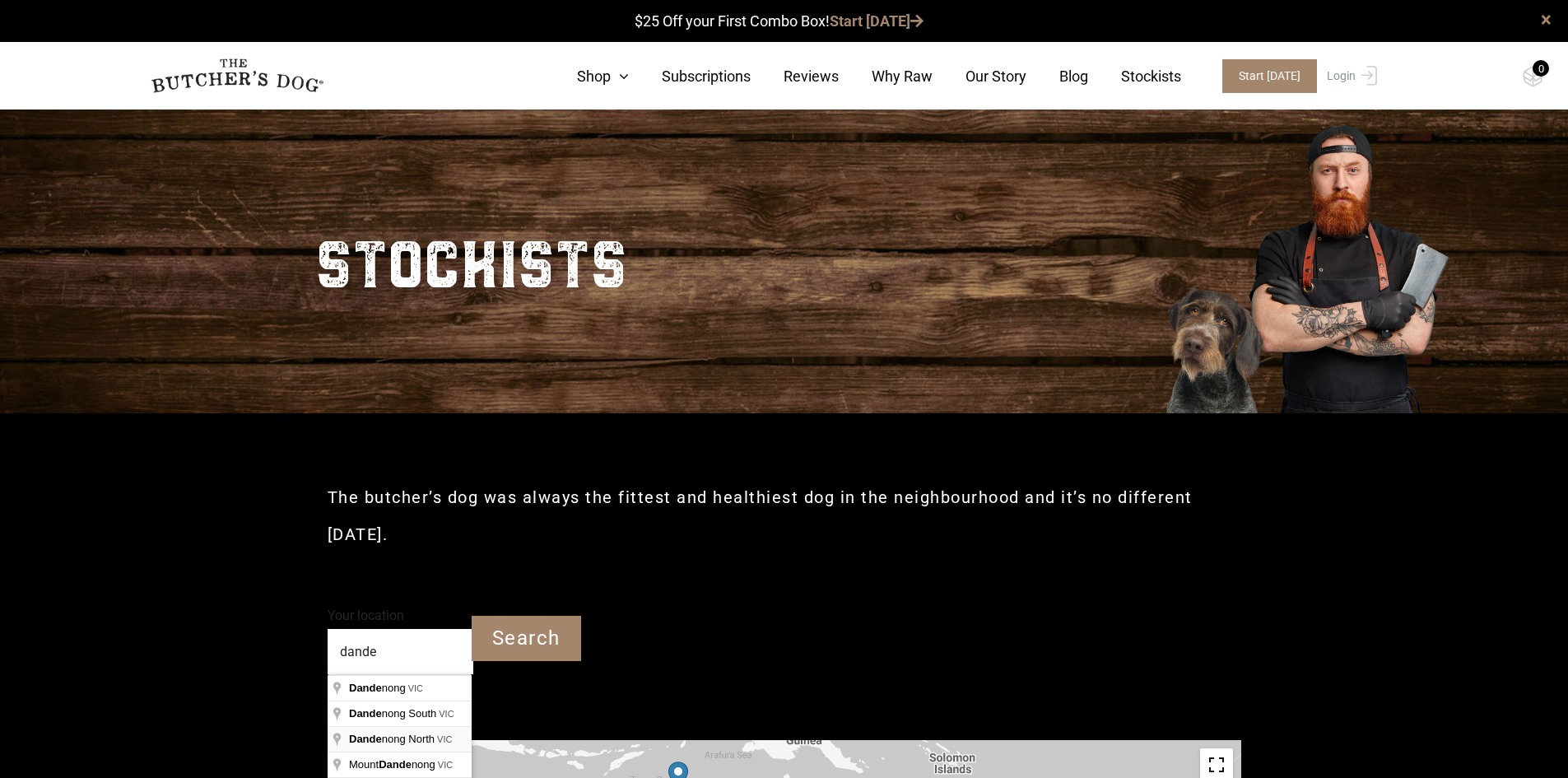
type input "[GEOGRAPHIC_DATA]"
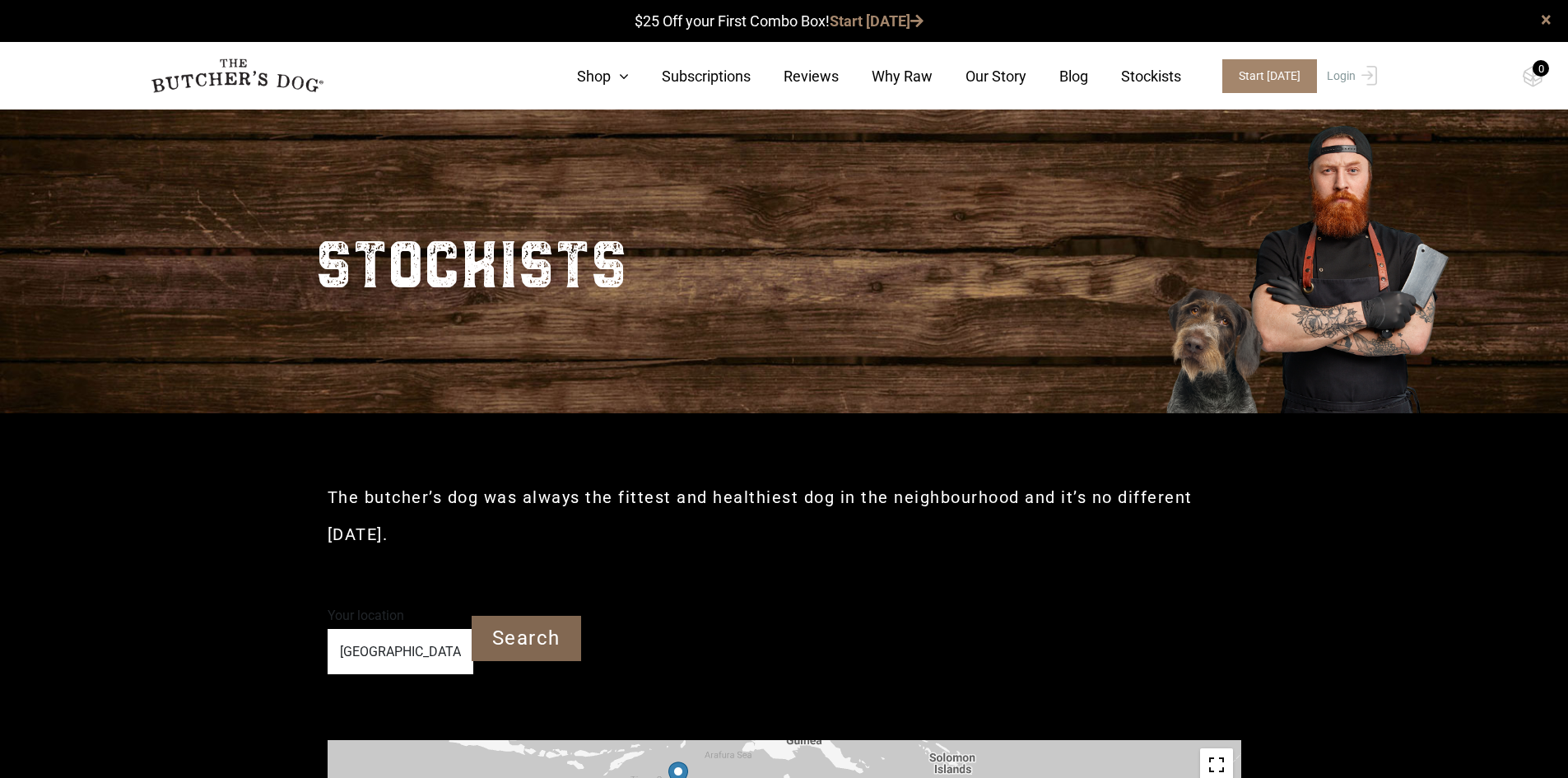
click at [509, 645] on input "Search" at bounding box center [526, 638] width 109 height 46
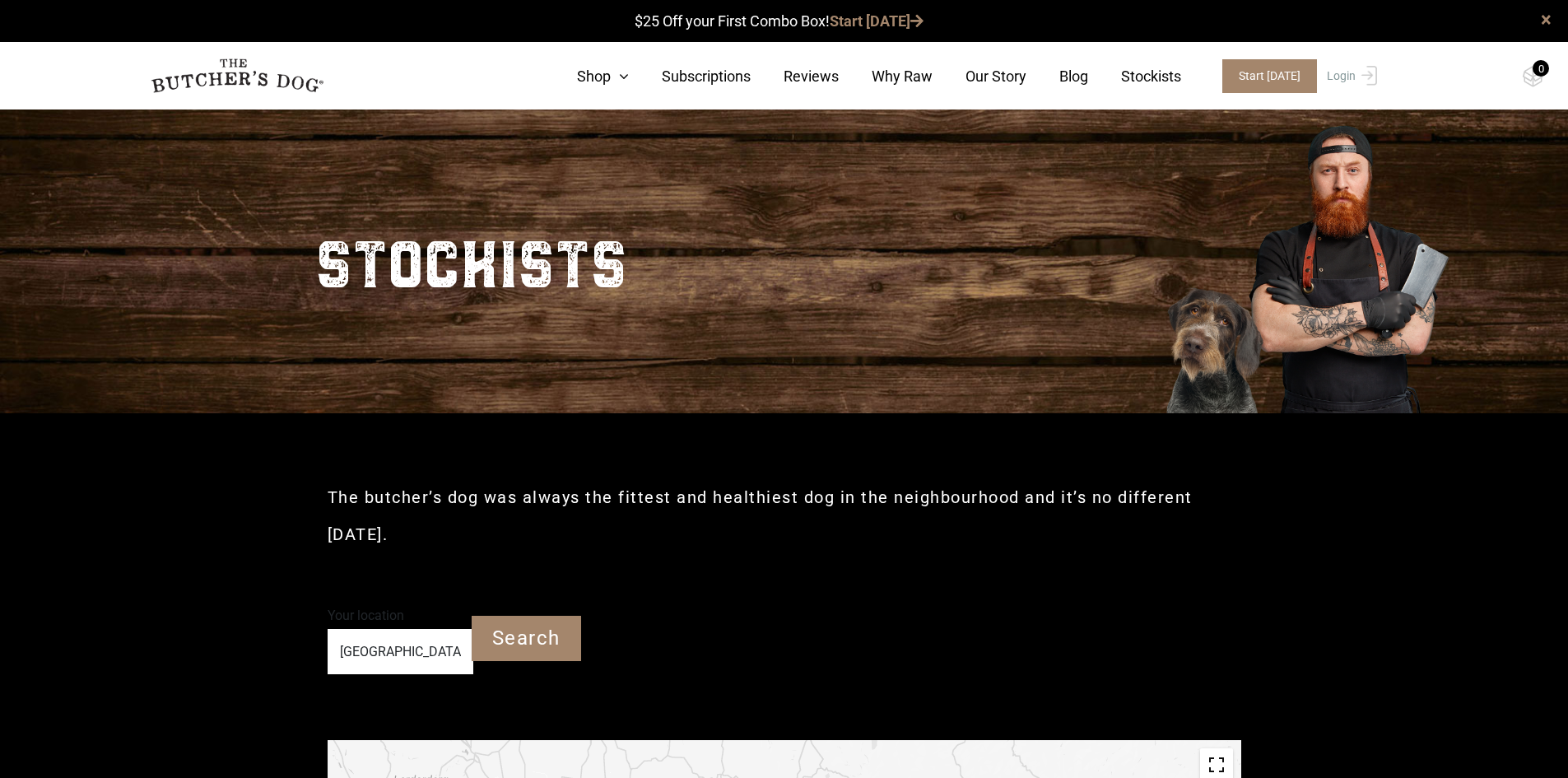
scroll to position [356, 0]
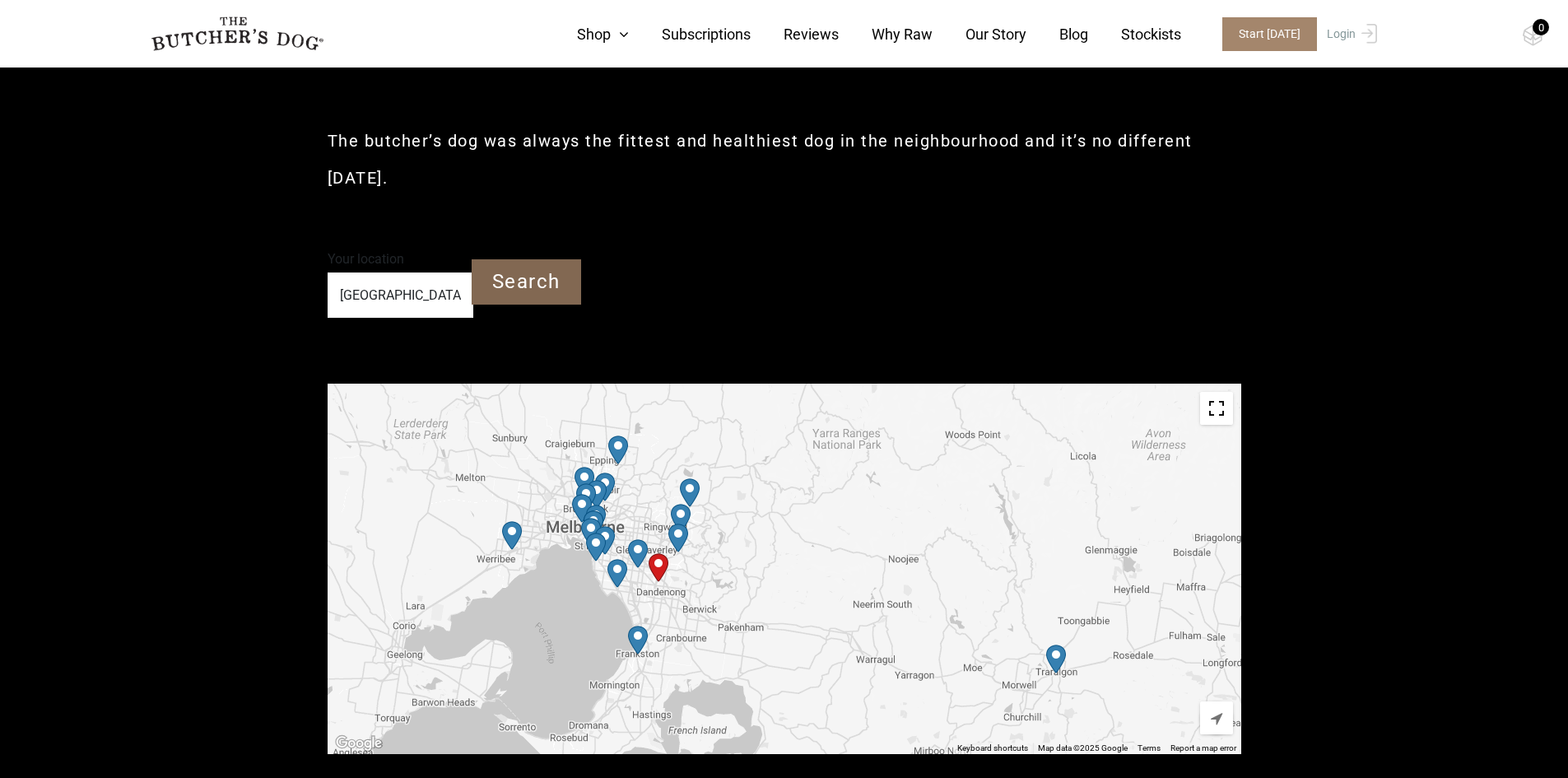
click at [548, 286] on input "Search" at bounding box center [526, 281] width 109 height 46
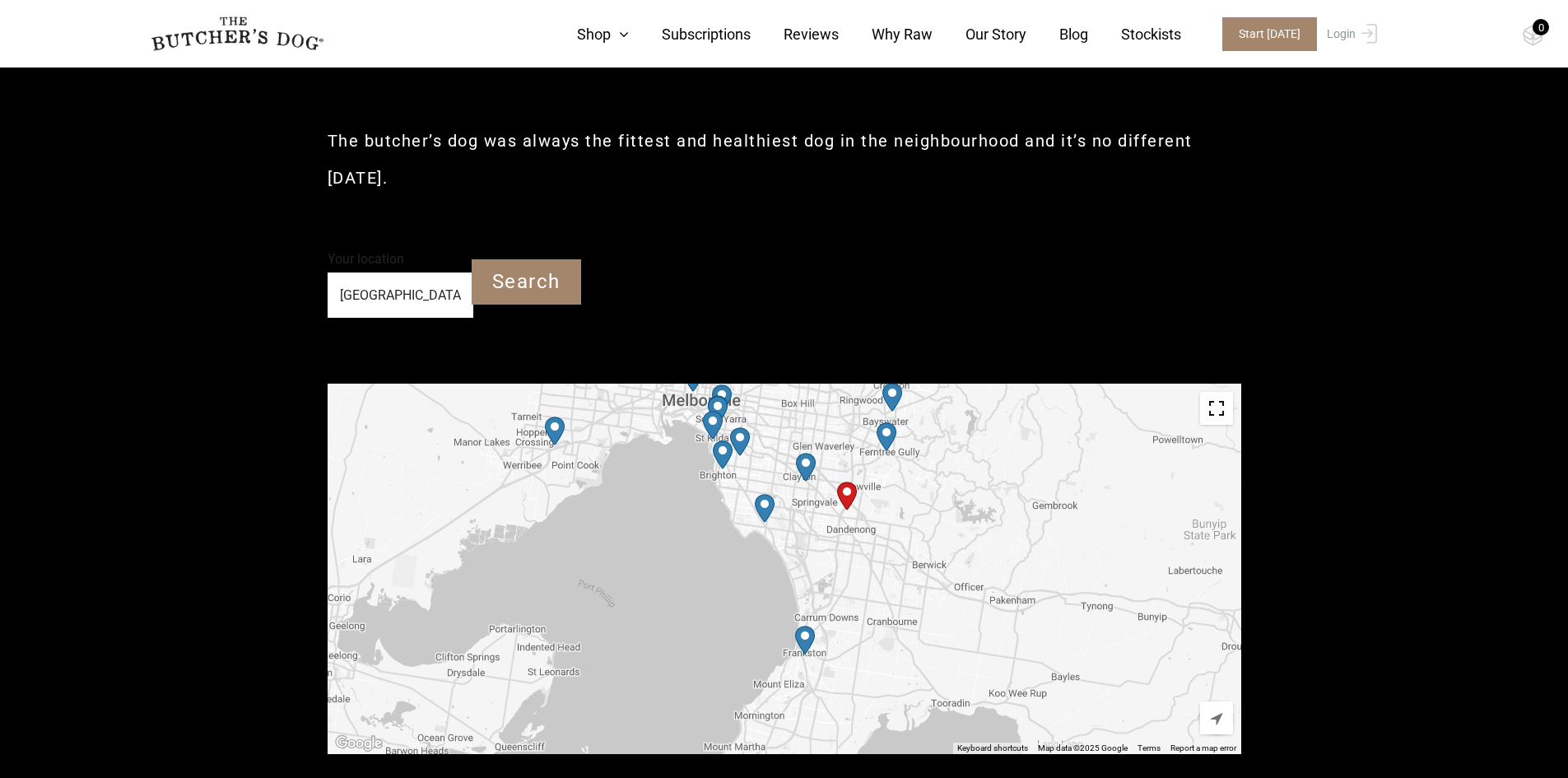
click at [807, 632] on img "Petbarn – Frankston" at bounding box center [805, 639] width 20 height 28
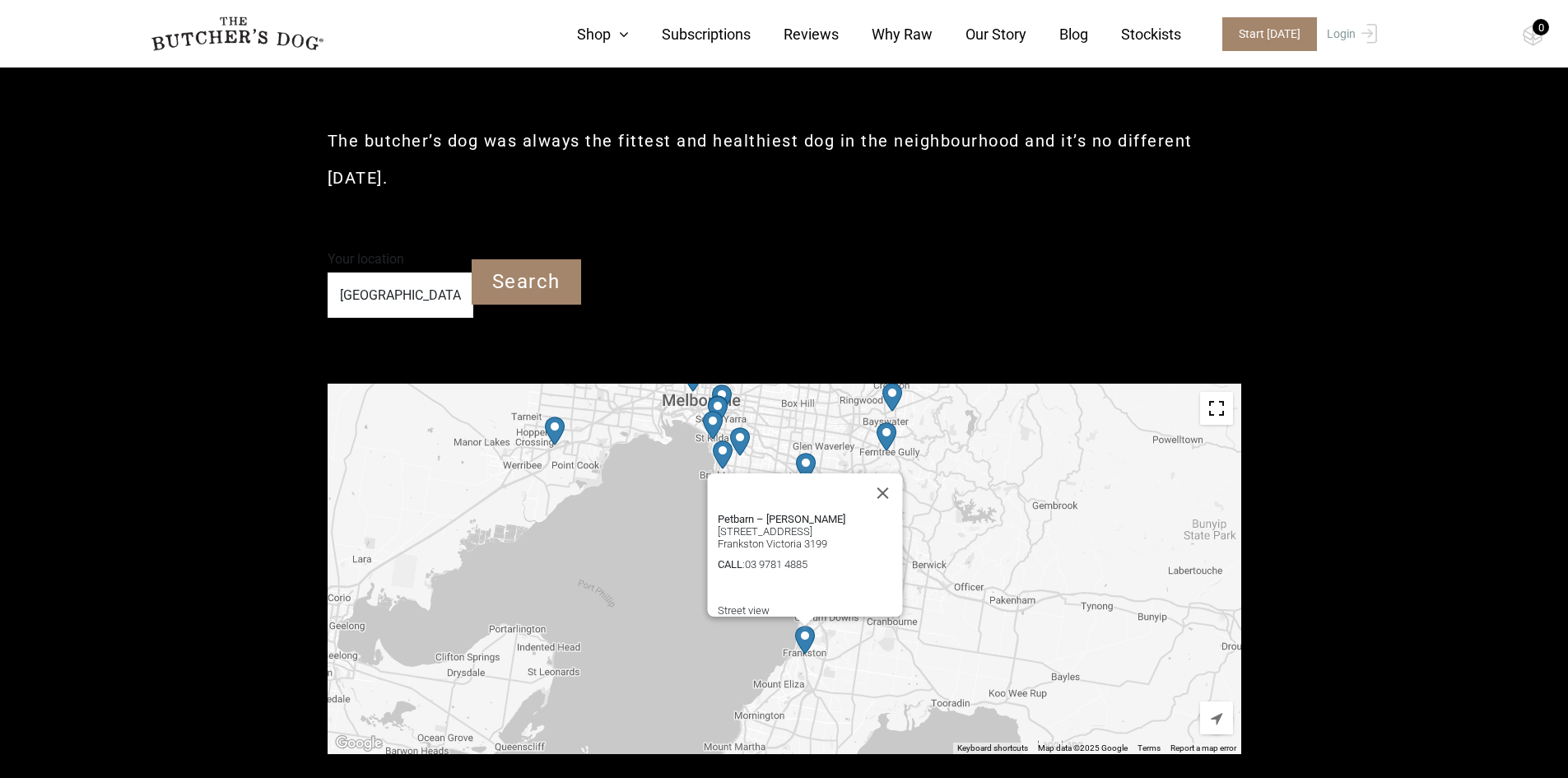
click at [963, 570] on div "Petbarn – [PERSON_NAME] [STREET_ADDRESS] Frankston Victoria 3199 CALL : [PHONE_…" at bounding box center [785, 569] width 914 height 370
click at [888, 480] on button "Close" at bounding box center [882, 493] width 40 height 40
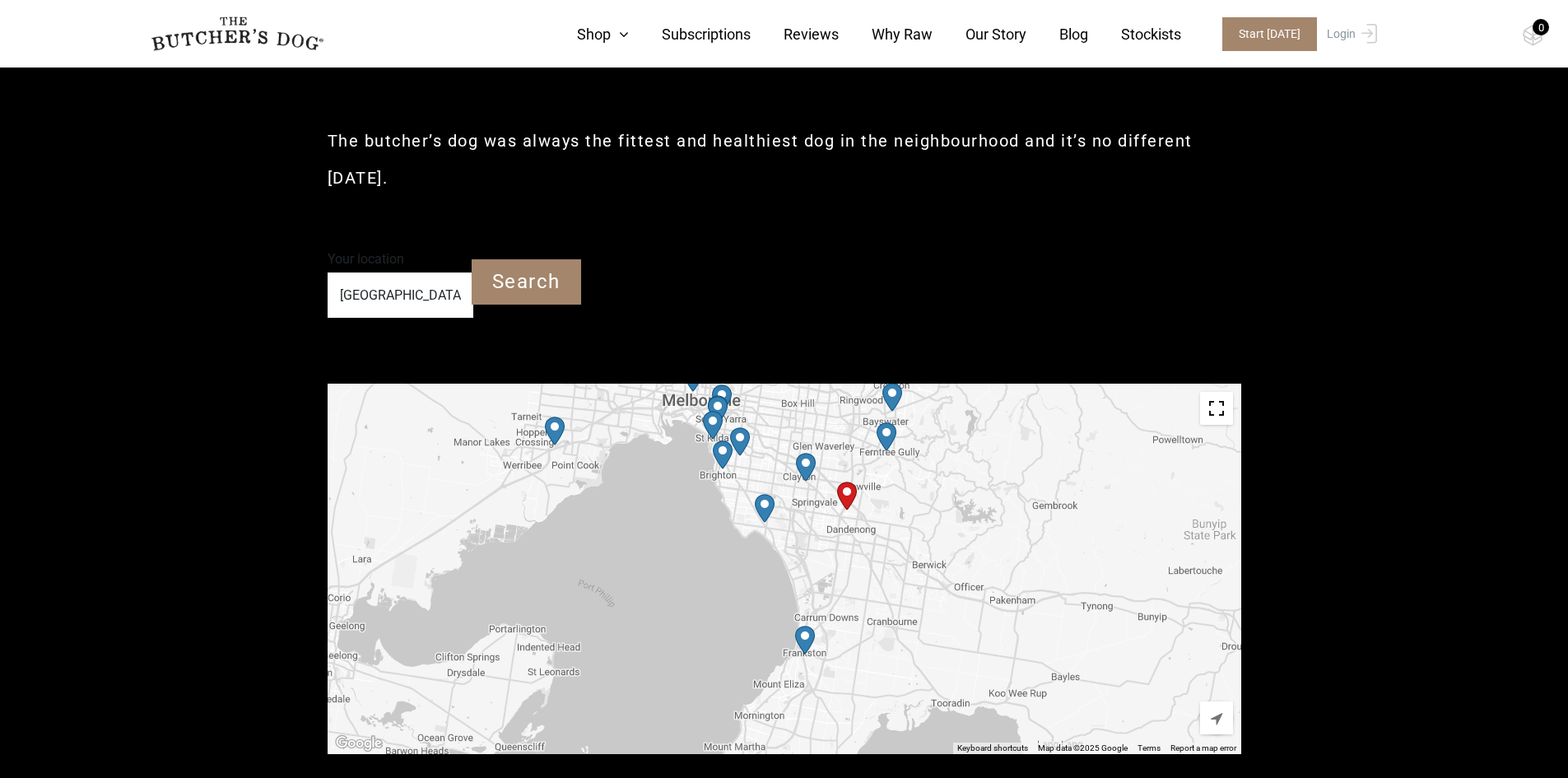
click at [888, 440] on img "Petbarn – Ferntree Gully" at bounding box center [886, 436] width 20 height 28
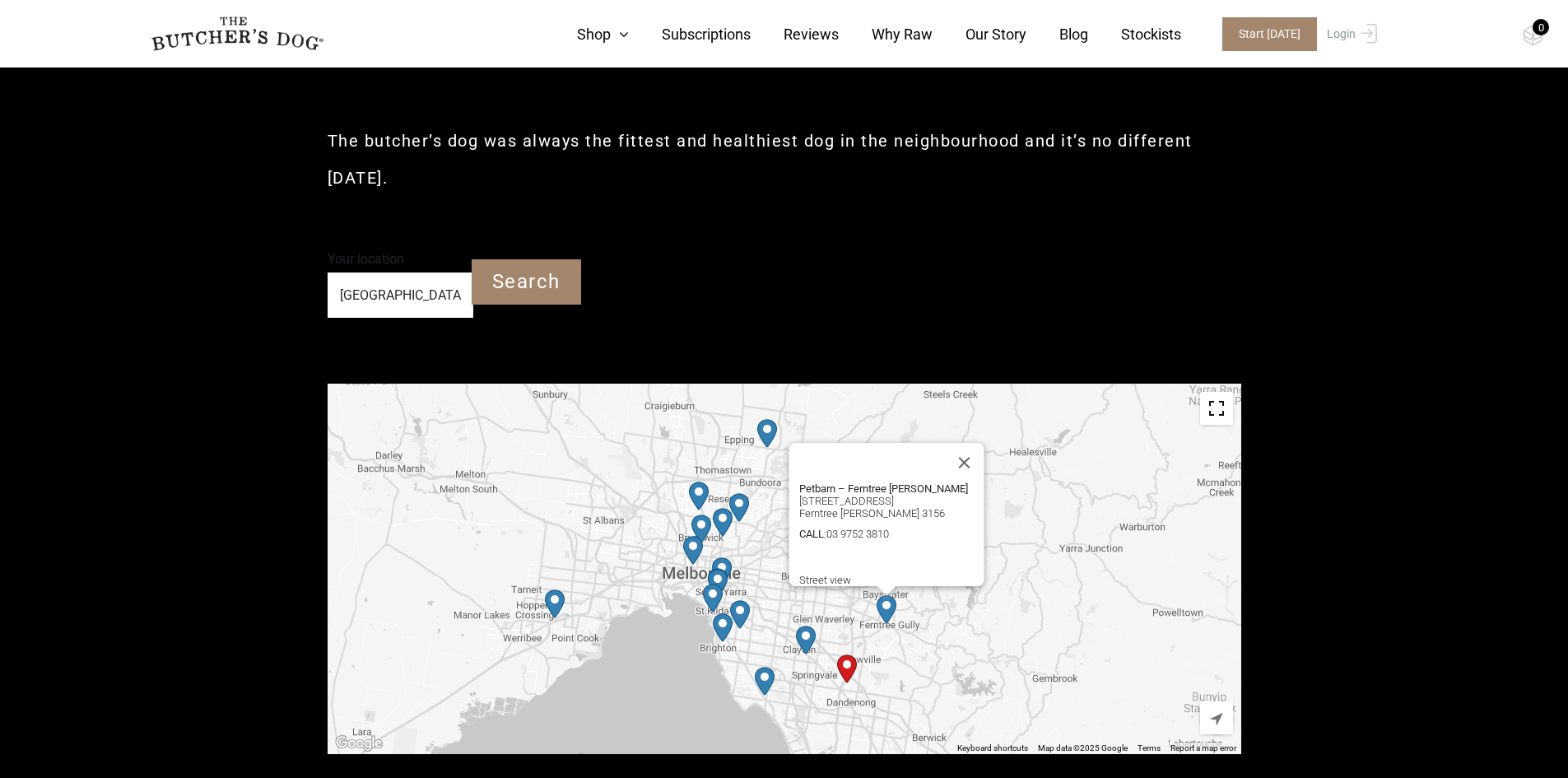
click at [806, 634] on img "Petbarn – Clayton" at bounding box center [806, 639] width 20 height 28
